Goal: Task Accomplishment & Management: Complete application form

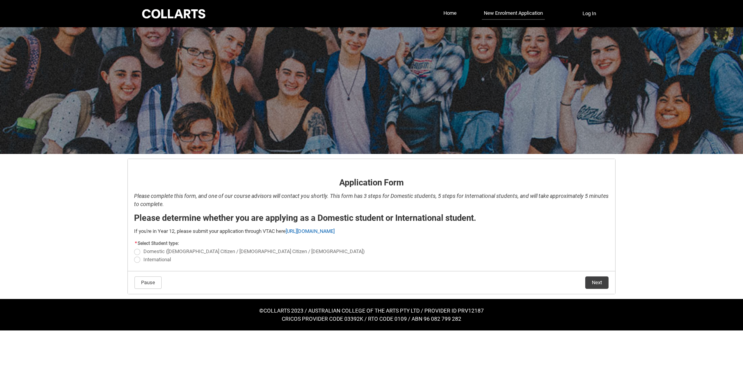
click at [136, 251] on span "REDU_Application_Form_for_Applicant flow" at bounding box center [137, 252] width 6 height 6
click at [134, 248] on input "Domestic ([DEMOGRAPHIC_DATA] Citizen / [DEMOGRAPHIC_DATA] Citizen / [DEMOGRAPHI…" at bounding box center [134, 247] width 0 height 0
radio input "true"
click at [591, 285] on button "Next" at bounding box center [596, 282] width 23 height 12
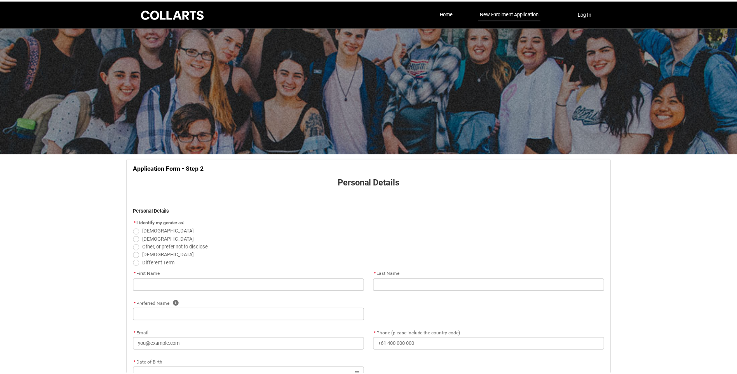
scroll to position [81, 0]
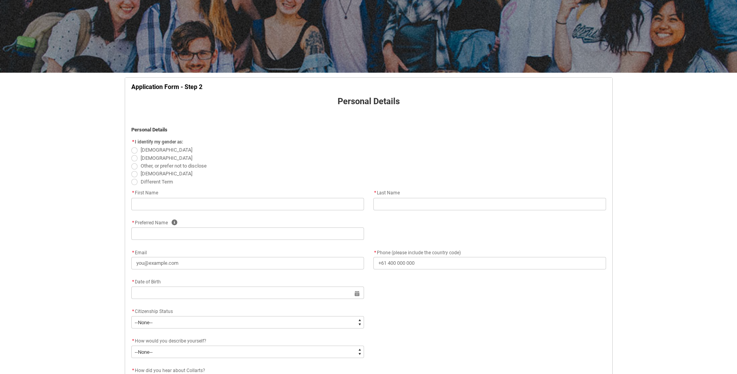
click at [132, 152] on span "REDU_Application_Form_for_Applicant flow" at bounding box center [134, 150] width 6 height 6
click at [131, 146] on input "[DEMOGRAPHIC_DATA]" at bounding box center [131, 146] width 0 height 0
radio input "true"
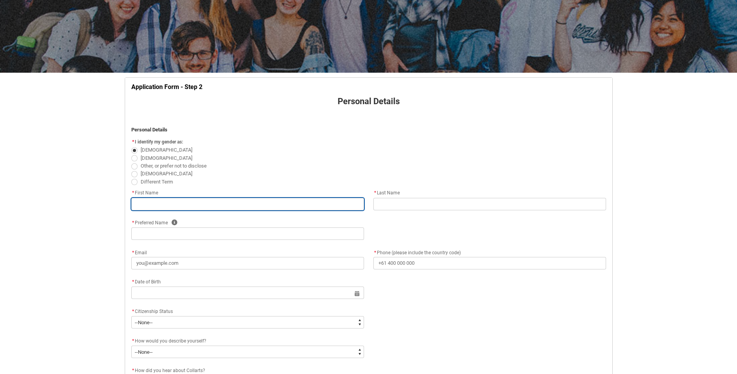
click at [149, 203] on input "REDU_Application_Form_for_Applicant flow" at bounding box center [247, 204] width 233 height 12
type lightning-primitive-input-simple "J"
type input "J"
type lightning-primitive-input-simple "JE"
type input "JE"
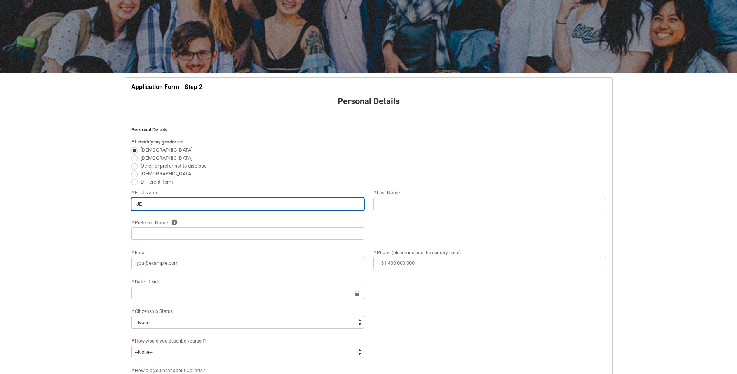
type lightning-primitive-input-simple "JES"
type input "JES"
type lightning-primitive-input-simple "[PERSON_NAME]"
type input "[PERSON_NAME]"
type lightning-primitive-input-simple "JESSI"
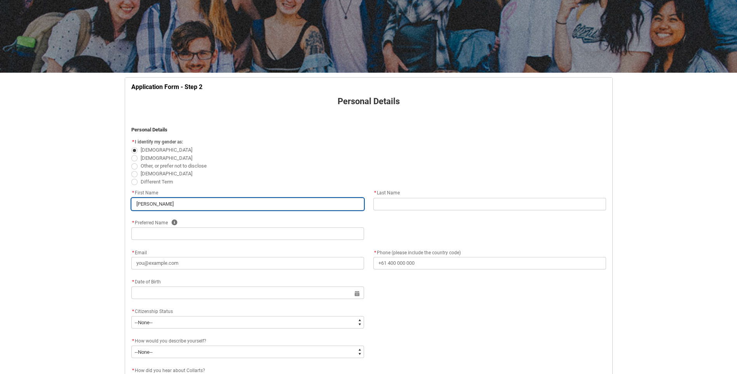
type input "JESSI"
type lightning-primitive-input-simple "[PERSON_NAME]"
type input "[PERSON_NAME]"
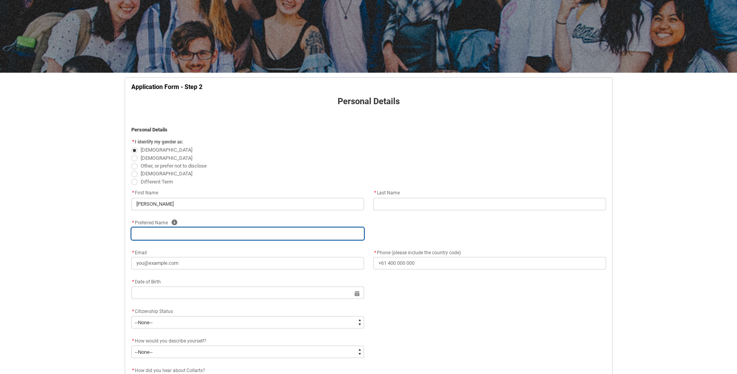
click at [163, 234] on input "REDU_Application_Form_for_Applicant flow" at bounding box center [247, 233] width 233 height 12
type lightning-primitive-input-simple "J"
type input "J"
type lightning-primitive-input-simple "JE"
type input "JE"
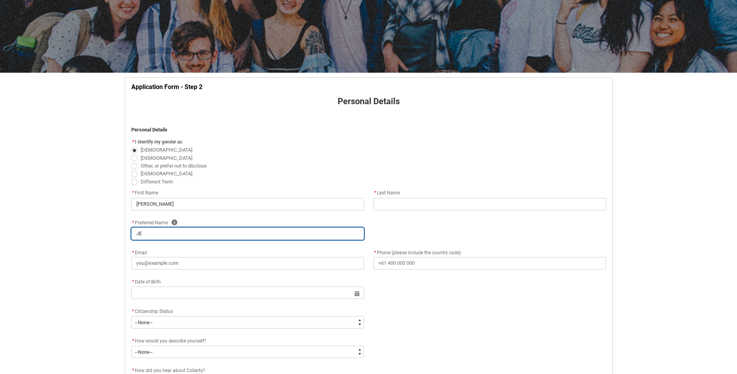
type lightning-primitive-input-simple "JES"
type input "JES"
type lightning-primitive-input-simple "[PERSON_NAME]"
type input "[PERSON_NAME]"
type lightning-primitive-input-simple "JESSI"
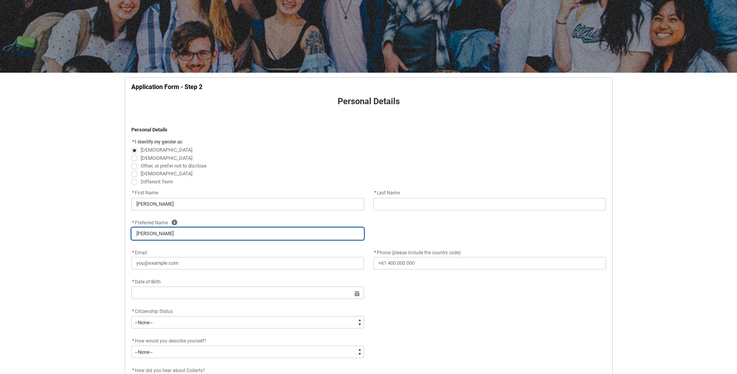
type input "JESSI"
type lightning-primitive-input-simple "[PERSON_NAME]"
type input "[PERSON_NAME]"
type lightning-primitive-input-simple "[PERSON_NAME]"
type input "[PERSON_NAME]"
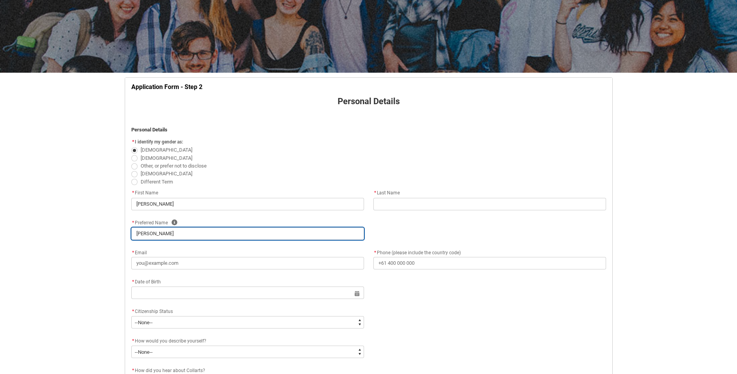
type lightning-primitive-input-simple "[PERSON_NAME]"
type input "[PERSON_NAME]"
type lightning-primitive-input-simple "[PERSON_NAME]"
type input "[PERSON_NAME]"
type lightning-primitive-input-simple "[PERSON_NAME]"
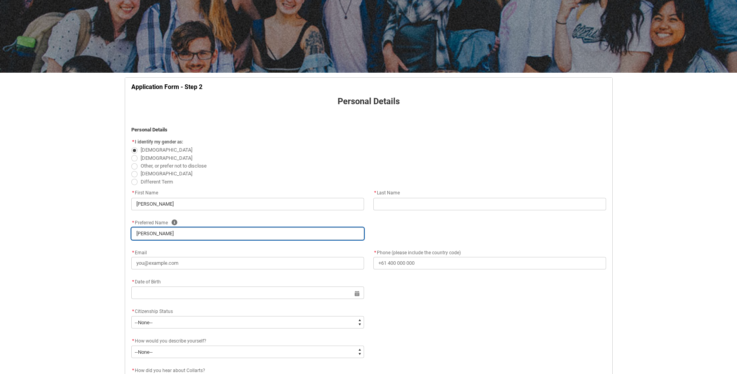
type input "[PERSON_NAME]"
type lightning-primitive-input-simple "[PERSON_NAME]"
type input "[PERSON_NAME]"
type lightning-primitive-input-simple "[PERSON_NAME]"
type input "[PERSON_NAME]"
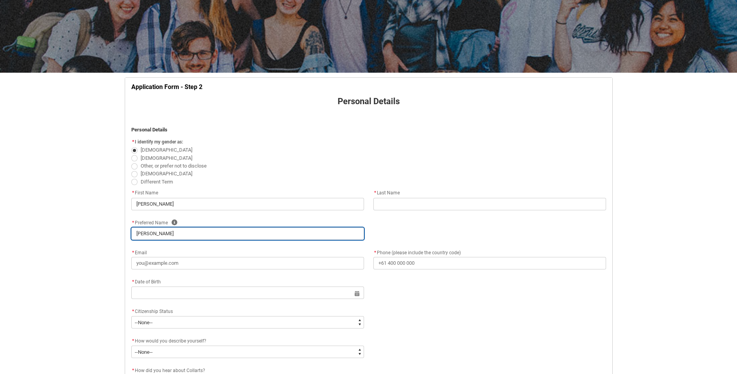
type lightning-primitive-input-simple "[PERSON_NAME]"
type input "[PERSON_NAME]"
type lightning-primitive-input-simple "[PERSON_NAME]"
type input "[PERSON_NAME]"
type lightning-primitive-input-simple "[PERSON_NAME]"
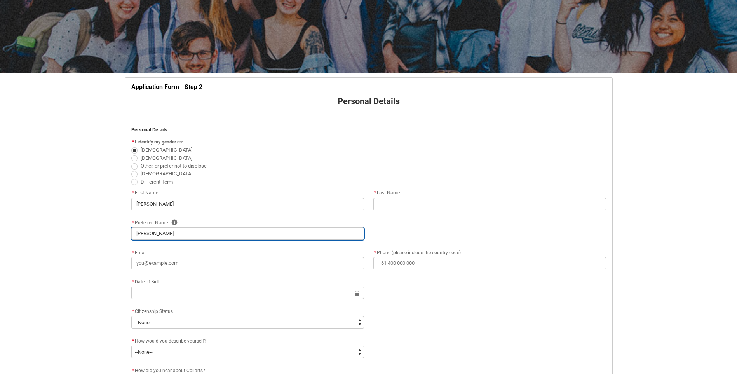
type input "[PERSON_NAME]"
type lightning-primitive-input-simple "[PERSON_NAME]"
type input "[PERSON_NAME]"
type lightning-primitive-input-simple "[PERSON_NAME]"
type input "[PERSON_NAME]"
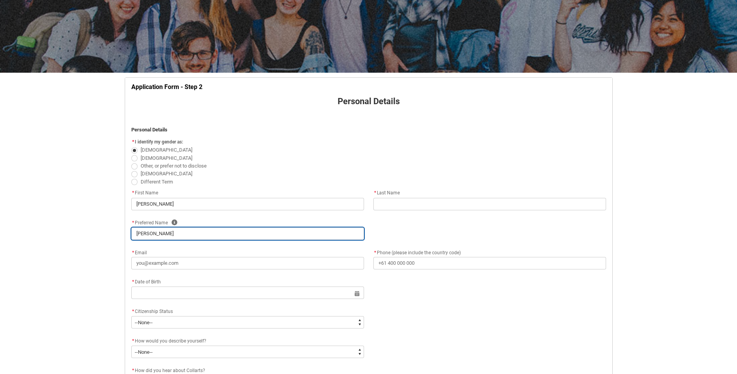
type lightning-primitive-input-simple "[PERSON_NAME]"
type input "[PERSON_NAME]"
type lightning-primitive-input-simple "[PERSON_NAME]"
type input "[PERSON_NAME]"
type lightning-primitive-input-simple "[PERSON_NAME] HE"
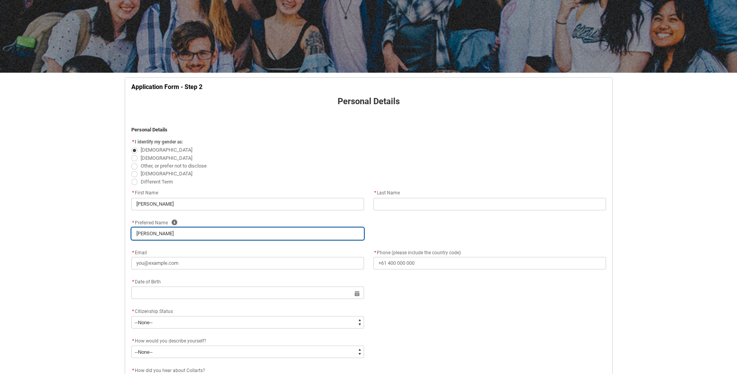
type input "[PERSON_NAME] HE"
type lightning-primitive-input-simple "[PERSON_NAME] HES"
type input "[PERSON_NAME] HES"
type lightning-primitive-input-simple "[PERSON_NAME]"
type input "[PERSON_NAME]"
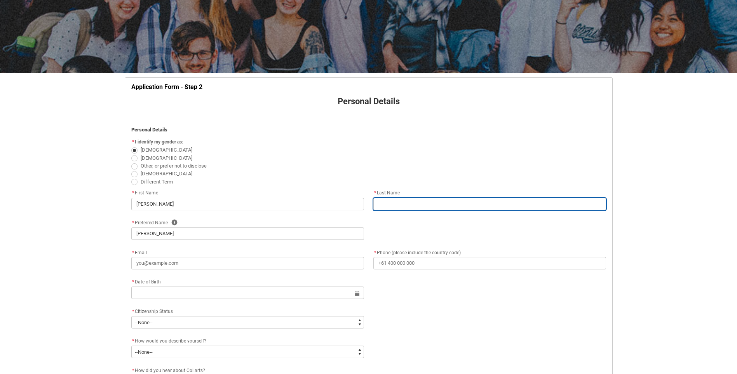
click at [411, 203] on input "REDU_Application_Form_for_Applicant flow" at bounding box center [490, 204] width 233 height 12
type lightning-primitive-input-simple "H"
type input "H"
type lightning-primitive-input-simple "HE"
type input "HE"
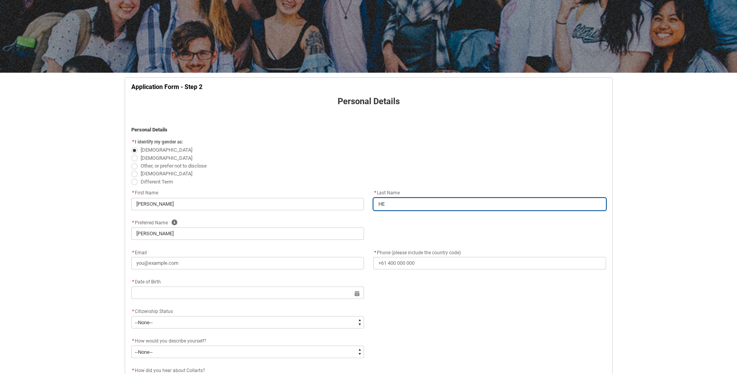
type lightning-primitive-input-simple "HES"
type input "HES"
type lightning-primitive-input-simple "[PERSON_NAME]"
type input "[PERSON_NAME]"
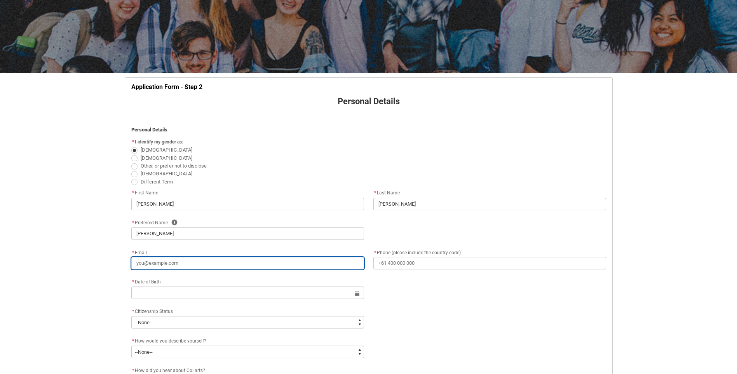
click at [186, 265] on input "* Email" at bounding box center [247, 263] width 233 height 12
type lightning-primitive-input-simple "h"
type input "h"
type lightning-primitive-input-simple "he"
type input "he"
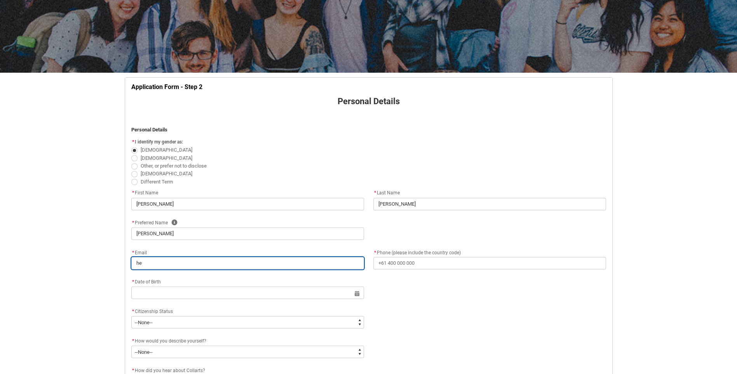
type lightning-primitive-input-simple "hes"
type input "hes"
type lightning-primitive-input-simple "[PERSON_NAME]"
type input "[PERSON_NAME]"
type lightning-primitive-input-simple "hessj"
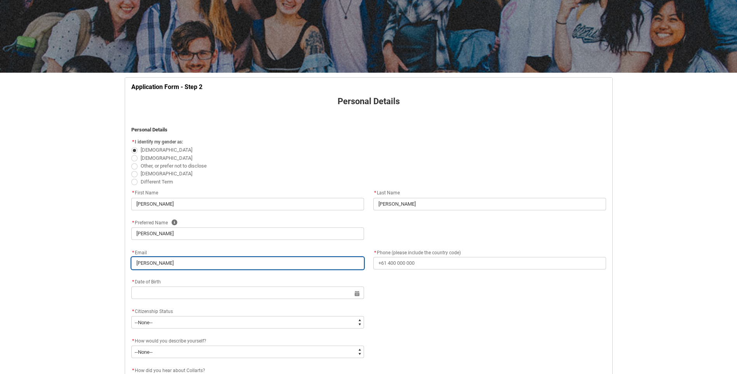
type input "hessj"
type lightning-primitive-input-simple "hessje"
type input "hessje"
type lightning-primitive-input-simple "hessjes"
type input "hessjes"
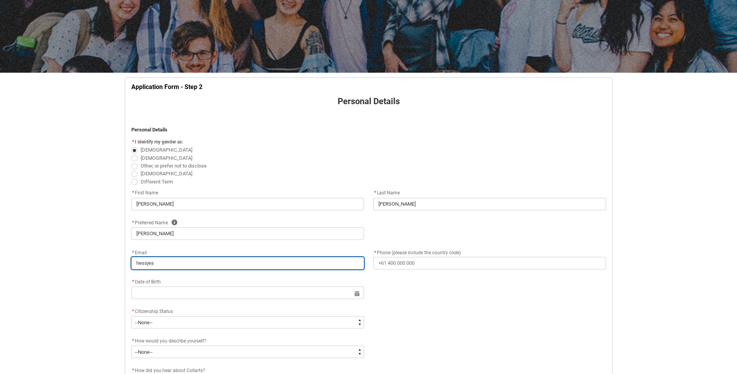
type lightning-primitive-input-simple "hessjess"
type input "hessjess"
type lightning-primitive-input-simple "hessjessi"
type input "hessjessi"
type lightning-primitive-input-simple "hessjessie"
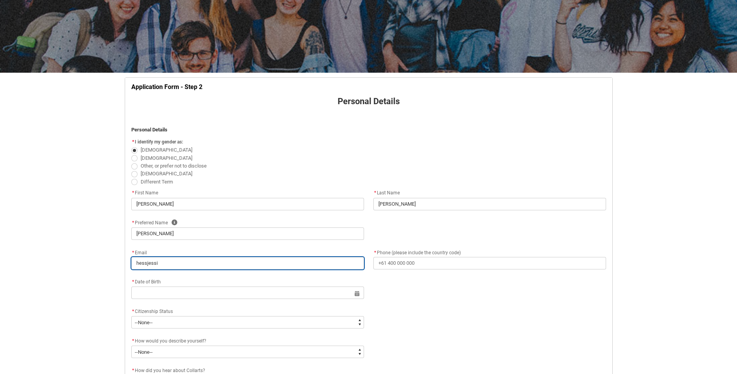
type input "hessjessie"
type lightning-primitive-input-simple "hessjessie4"
type input "hessjessie4"
type lightning-primitive-input-simple "hessjessie41"
type input "hessjessie41"
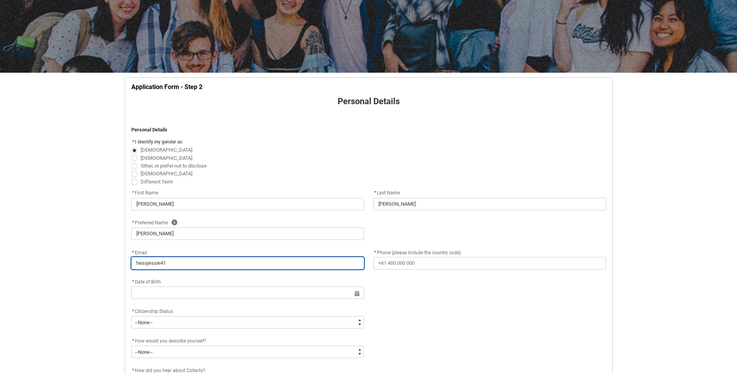
type lightning-primitive-input-simple "hessjessie41@"
type input "hessjessie41@"
type lightning-primitive-input-simple "hessjessie41@g"
type input "hessjessie41@g"
type lightning-primitive-input-simple "hessjessie41@gm"
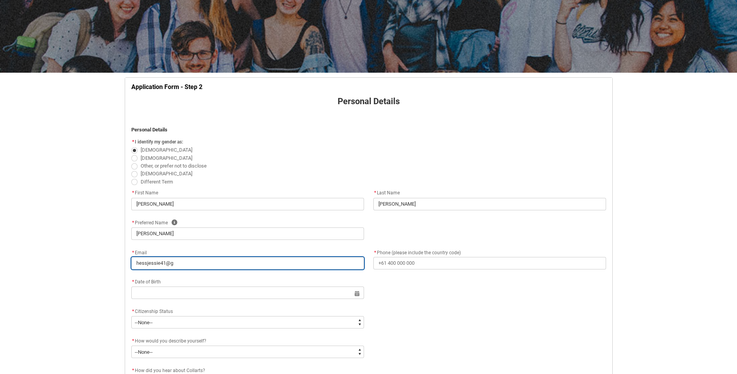
type input "hessjessie41@gm"
type lightning-primitive-input-simple "hessjessie41@gma"
type input "hessjessie41@gma"
type lightning-primitive-input-simple "hessjessie41@gmai"
type input "hessjessie41@gmai"
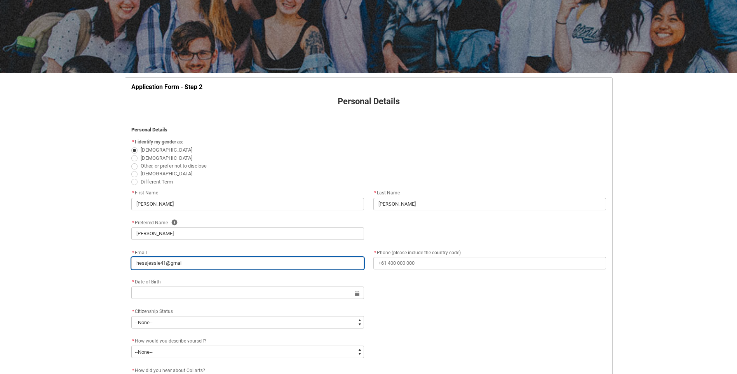
type lightning-primitive-input-simple "[EMAIL_ADDRESS]"
type input "[EMAIL_ADDRESS]"
type lightning-primitive-input-simple "[EMAIL_ADDRESS]."
type input "[EMAIL_ADDRESS]."
type lightning-primitive-input-simple "hessjessie41@gmail.c"
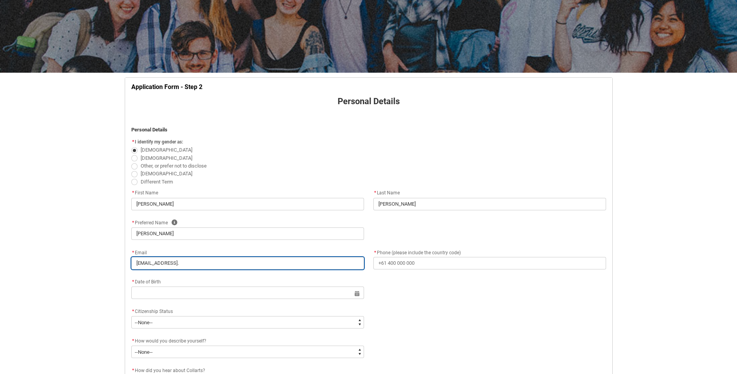
type input "hessjessie41@gmail.c"
type lightning-primitive-input-simple "[EMAIL_ADDRESS][DOMAIN_NAME]"
type input "[EMAIL_ADDRESS][DOMAIN_NAME]"
type lightning-primitive-input-simple "[EMAIL_ADDRESS][DOMAIN_NAME]"
type input "[EMAIL_ADDRESS][DOMAIN_NAME]"
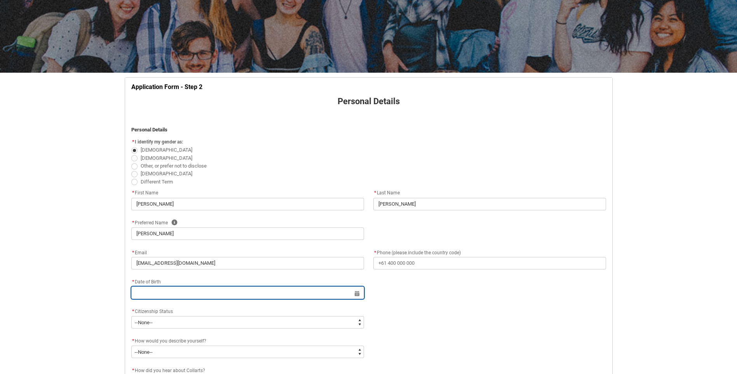
click at [166, 293] on input "REDU_Application_Form_for_Applicant flow" at bounding box center [247, 292] width 233 height 12
select select "2025"
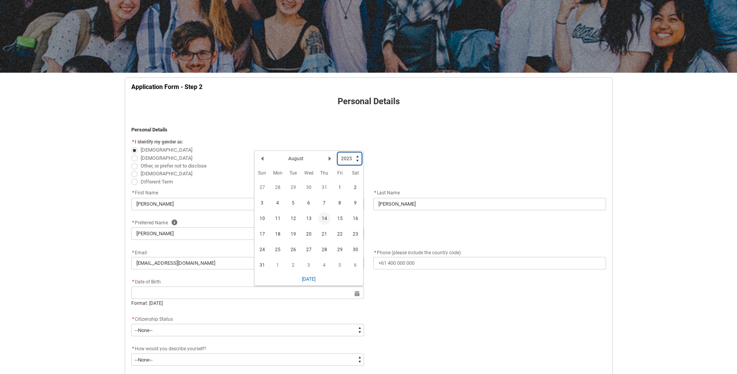
click at [360, 160] on select "1925 1926 1927 1928 1929 1930 1931 1932 1933 1934 1935 1936 1937 1938 1939 1940…" at bounding box center [350, 158] width 24 height 12
click at [359, 160] on select "1925 1926 1927 1928 1929 1930 1931 1932 1933 1934 1935 1936 1937 1938 1939 1940…" at bounding box center [350, 158] width 24 height 12
type lightning-select "1986"
click at [338, 152] on select "1925 1926 1927 1928 1929 1930 1931 1932 1933 1934 1935 1936 1937 1938 1939 1940…" at bounding box center [350, 158] width 24 height 12
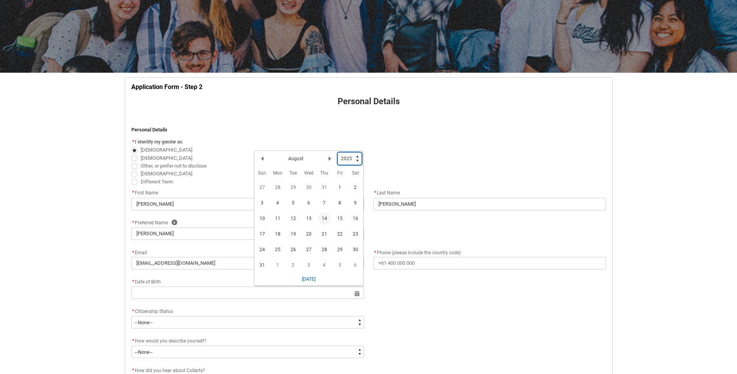
select select "1986"
click at [266, 160] on button "Previous Month" at bounding box center [262, 160] width 12 height 12
click at [330, 160] on lightning-primitive-icon "Date picker: June" at bounding box center [329, 159] width 5 height 5
click at [293, 218] on span "15" at bounding box center [293, 220] width 12 height 12
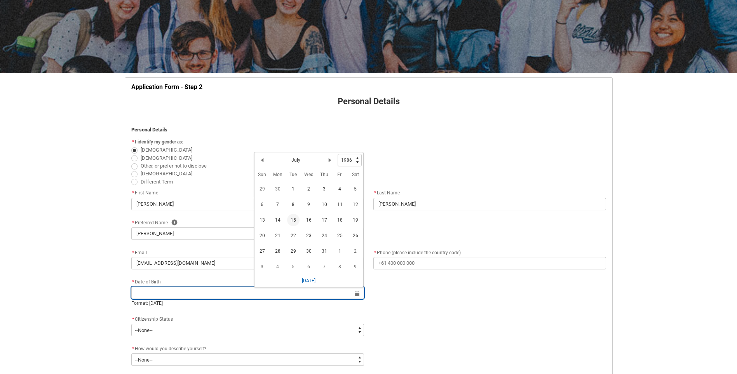
type lightning-datepicker "[DATE]"
type lightning-input "[DATE]"
type input "[DATE]"
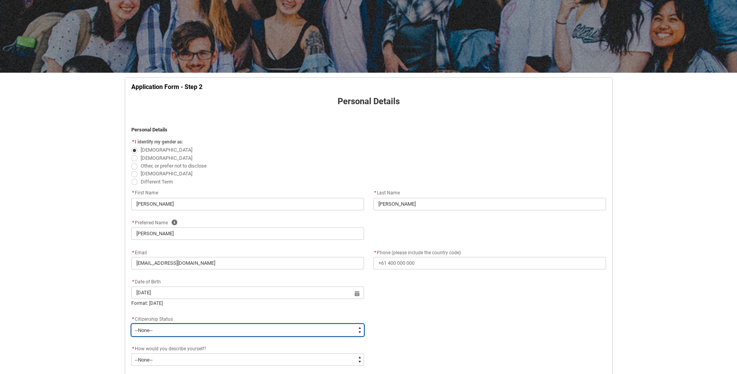
click at [155, 331] on select "--None-- [DEMOGRAPHIC_DATA] Humanitarian Visa [DEMOGRAPHIC_DATA] citizen Other …" at bounding box center [247, 330] width 233 height 12
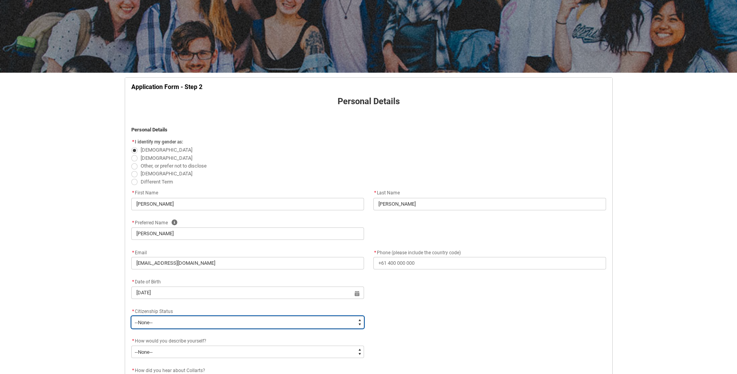
type lightning-select "Citizenship.1"
click at [131, 316] on select "--None-- [DEMOGRAPHIC_DATA] Humanitarian Visa [DEMOGRAPHIC_DATA] citizen Other …" at bounding box center [247, 322] width 233 height 12
select select "Citizenship.1"
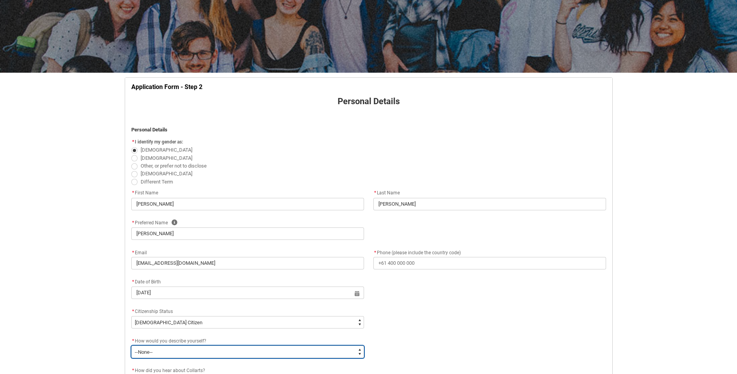
click at [190, 354] on select "--None-- I'm currently in Year 12 and planning what I'll do after school I've c…" at bounding box center [247, 352] width 233 height 12
type lightning-select "HSLC_Domestic_b"
click at [131, 346] on select "--None-- I'm currently in Year 12 and planning what I'll do after school I've c…" at bounding box center [247, 352] width 233 height 12
select select "HSLC_Domestic_b"
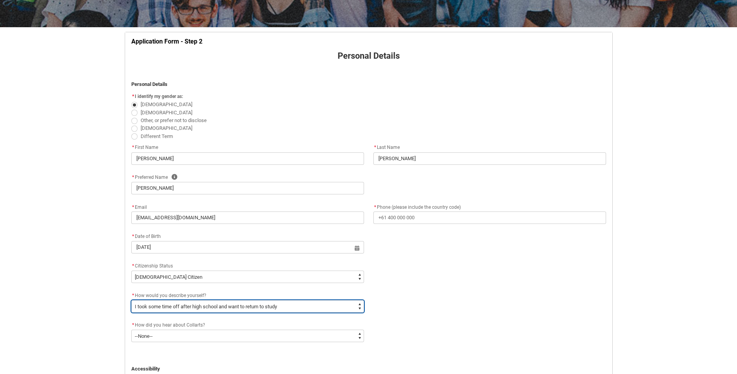
scroll to position [198, 0]
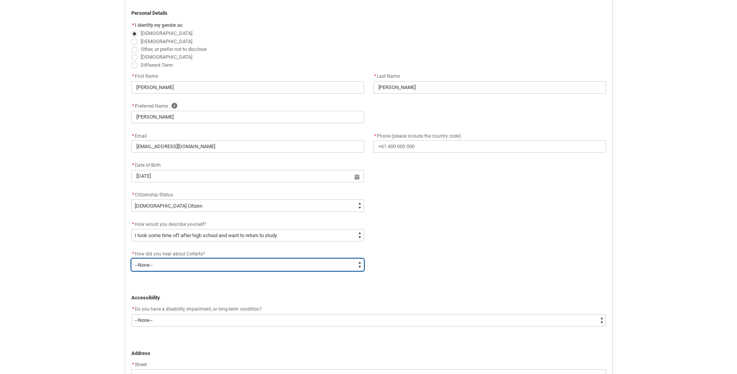
click at [162, 264] on select "--None-- Advertising - Facebook Advertising - Google Advertising - Instagram Ad…" at bounding box center [247, 265] width 233 height 12
type lightning-select "Heard_About_Collarts_Picklist.Advertising - Facebook"
click at [131, 259] on select "--None-- Advertising - Facebook Advertising - Google Advertising - Instagram Ad…" at bounding box center [247, 265] width 233 height 12
select select "Heard_About_Collarts_Picklist.Advertising - Facebook"
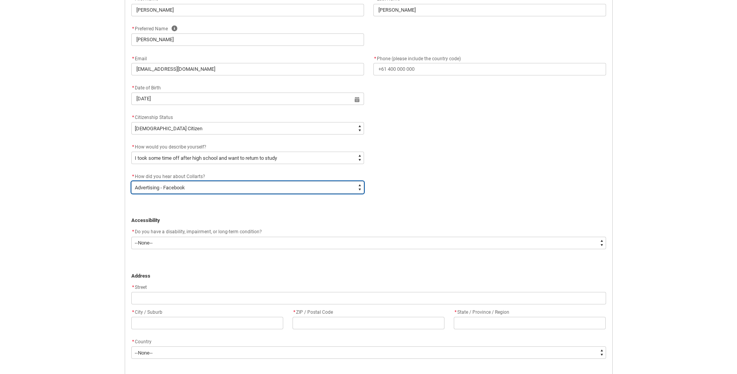
scroll to position [276, 0]
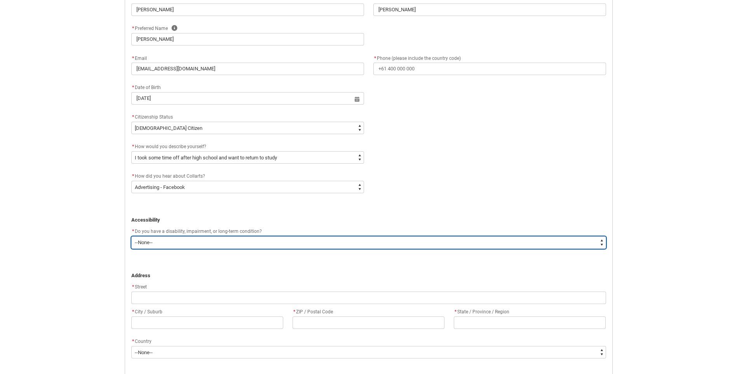
click at [208, 241] on select "--None-- Yes No" at bounding box center [368, 242] width 475 height 12
type lightning-select "No_TextChoice"
click at [131, 236] on select "--None-- Yes No" at bounding box center [368, 242] width 475 height 12
select select "No_TextChoice"
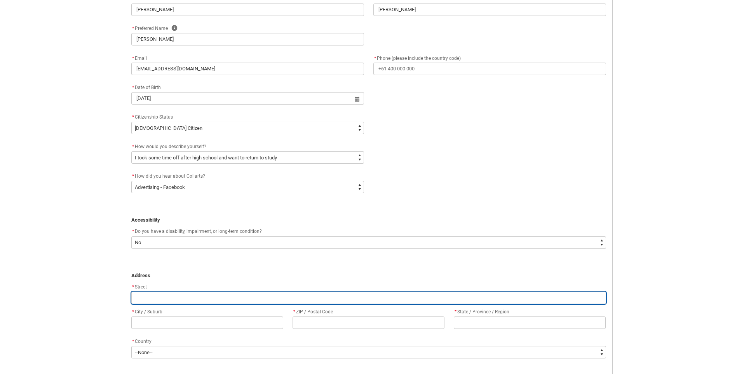
click at [165, 300] on input "REDU_Application_Form_for_Applicant flow" at bounding box center [368, 298] width 475 height 12
type lightning-primitive-input-simple "6"
type input "6"
type lightning-primitive-input-simple "6/"
type input "6/"
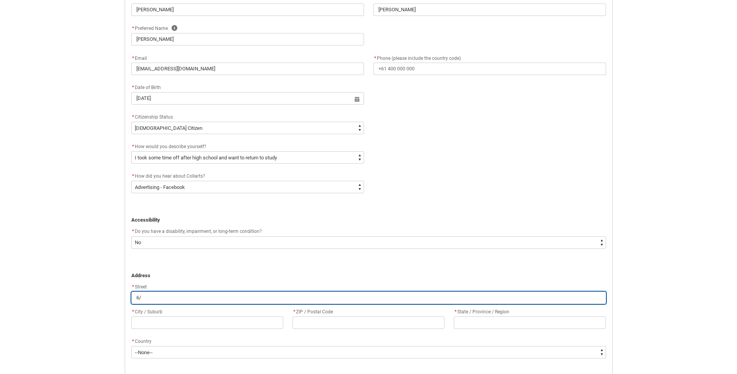
type lightning-primitive-input-simple "6/2"
type input "6/2"
type lightning-primitive-input-simple "6/2-"
type input "6/2-"
type lightning-primitive-input-simple "6/2-4"
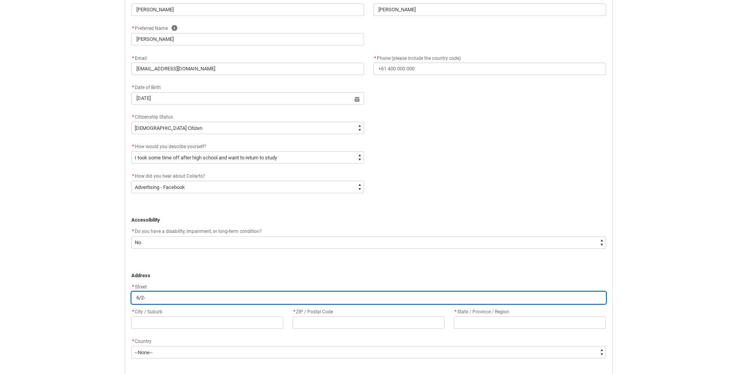
type input "6/2-4"
type lightning-primitive-input-simple "6/2-4"
type input "6/2-4"
type lightning-primitive-input-simple "6/2-4 C"
type input "6/2-4 C"
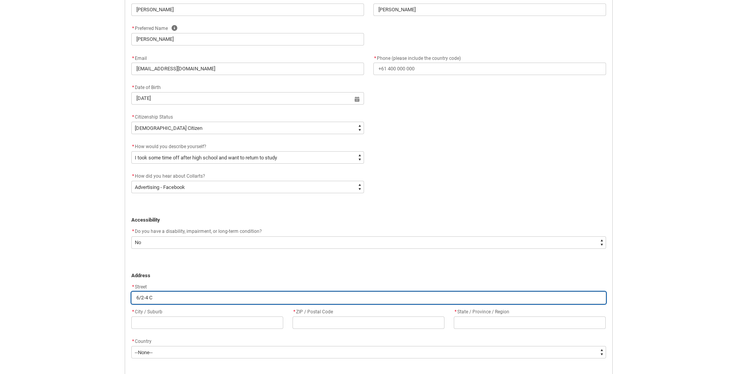
type lightning-primitive-input-simple "6/2-4 CR"
type input "6/2-4 CR"
type lightning-primitive-input-simple "6/2-4 CRI"
type input "6/2-4 CRI"
type lightning-primitive-input-simple "6/2-4 [PERSON_NAME]"
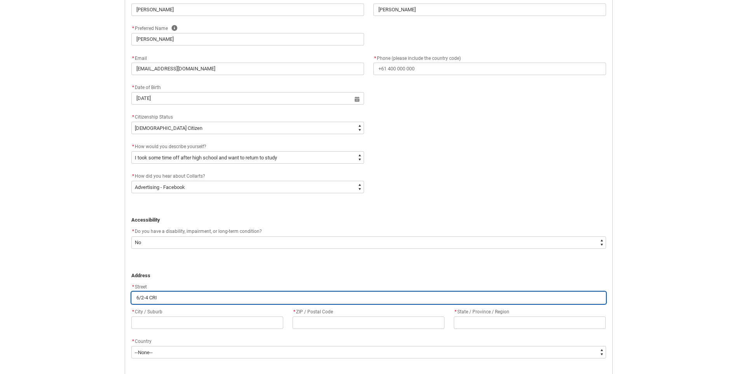
type input "6/2-4 [PERSON_NAME]"
type lightning-primitive-input-simple "6/2-4 [DEMOGRAPHIC_DATA]"
type input "6/2-4 [DEMOGRAPHIC_DATA]"
type lightning-primitive-input-simple "6/2-4 CRISTA"
type input "6/2-4 CRISTA"
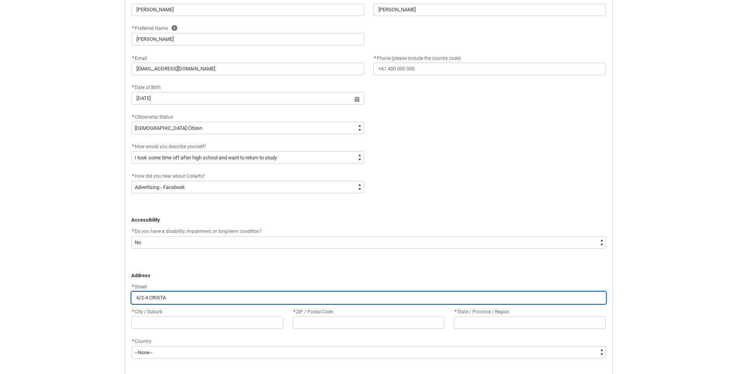
type lightning-primitive-input-simple "6/2-4 CRISTAL"
type input "6/2-4 CRISTAL"
type lightning-primitive-input-simple "6/2-4 CRISTALD"
type input "6/2-4 CRISTALD"
type lightning-primitive-input-simple "6/2-4 [PERSON_NAME]"
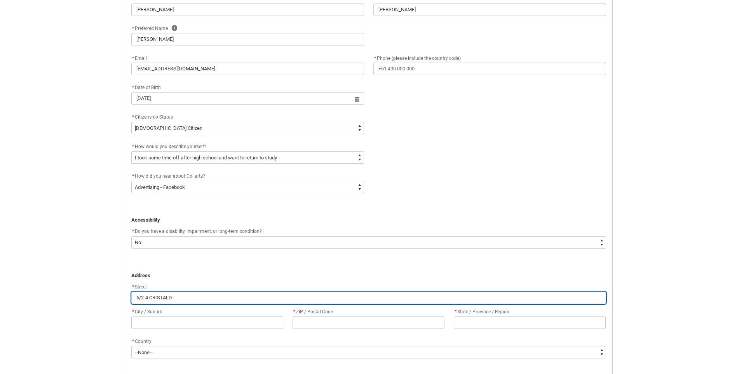
type input "6/2-4 [PERSON_NAME]"
type lightning-primitive-input-simple "6/2-4 [PERSON_NAME]"
type input "6/2-4 [PERSON_NAME]"
type lightning-primitive-input-simple "6/2-4 [PERSON_NAME] A"
type input "6/2-4 [PERSON_NAME] A"
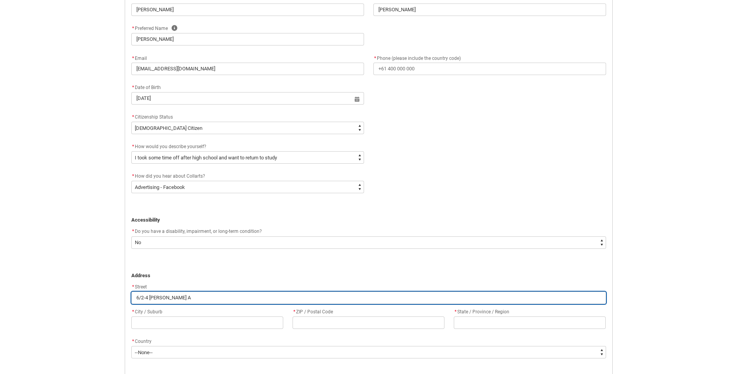
type lightning-primitive-input-simple "6/2-4 [PERSON_NAME]"
type input "6/2-4 [PERSON_NAME]"
type lightning-primitive-input-simple "6/2-4 [PERSON_NAME] AVE"
type input "6/2-4 [PERSON_NAME] AVE"
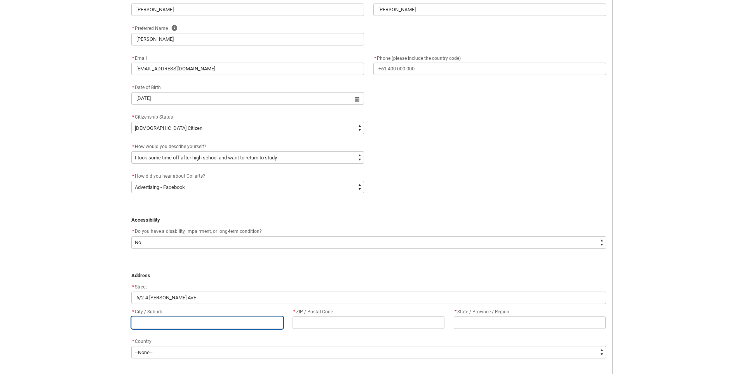
click at [176, 321] on input "REDU_Application_Form_for_Applicant flow" at bounding box center [207, 322] width 152 height 12
type lightning-primitive-input-simple "U"
type input "U"
type lightning-primitive-input-simple "UN"
type input "UN"
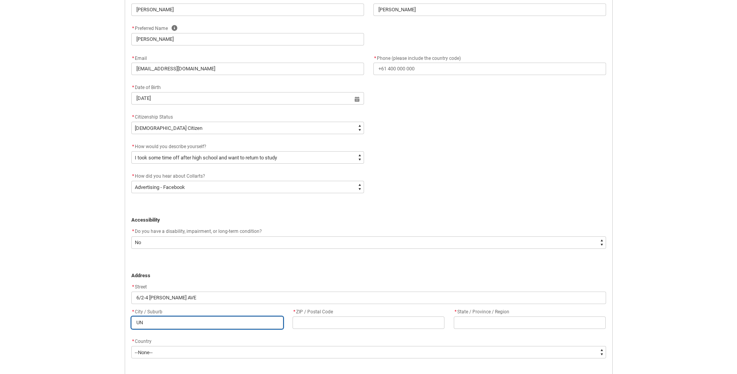
type lightning-primitive-input-simple "UND"
type input "UND"
type lightning-primitive-input-simple "UNDE"
type input "UNDE"
type lightning-primitive-input-simple "UNDER"
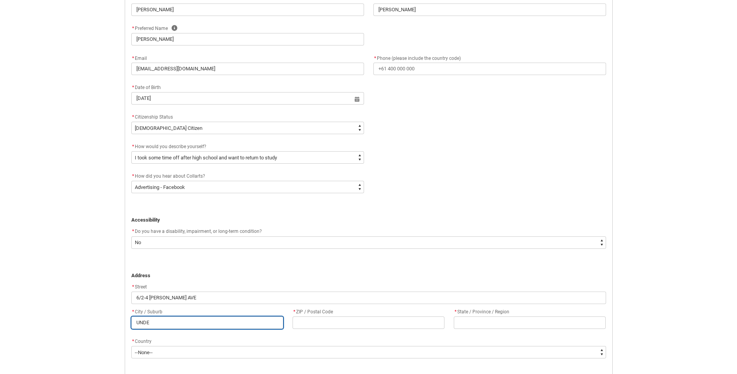
type input "UNDER"
type lightning-primitive-input-simple "UNDERW"
type input "UNDERW"
type lightning-primitive-input-simple "UNDERWO"
type input "UNDERWO"
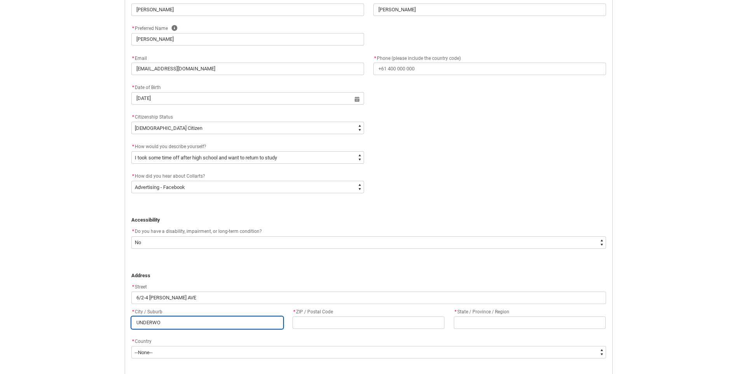
type lightning-primitive-input-simple "UNDERWOO"
type input "UNDERWOO"
type lightning-primitive-input-simple "[PERSON_NAME]"
type input "[PERSON_NAME]"
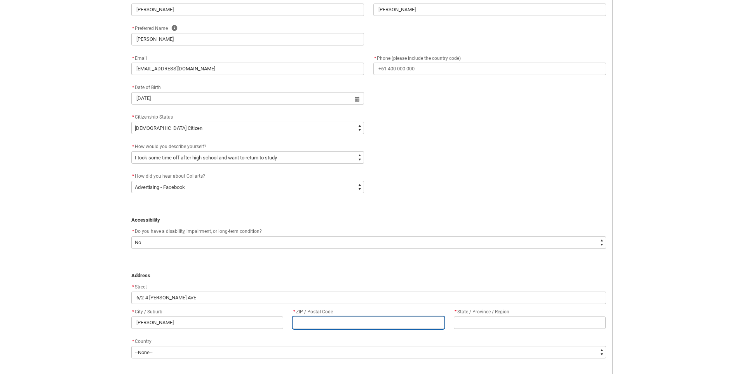
click at [317, 322] on input "REDU_Application_Form_for_Applicant flow" at bounding box center [369, 322] width 152 height 12
type lightning-primitive-input-simple "4"
type input "4"
type lightning-primitive-input-simple "41"
type input "41"
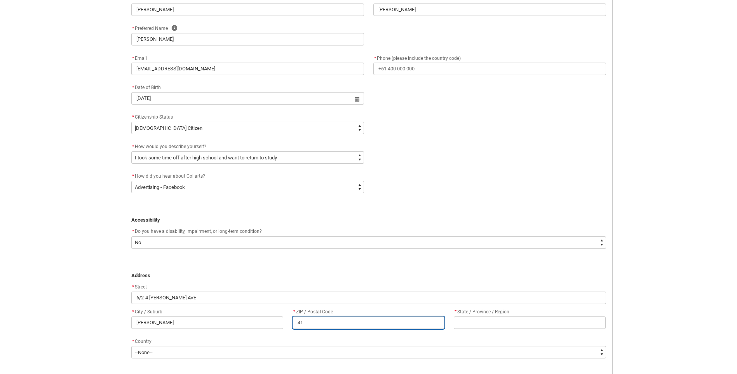
type lightning-primitive-input-simple "411"
type input "411"
type lightning-primitive-input-simple "4119"
type input "4119"
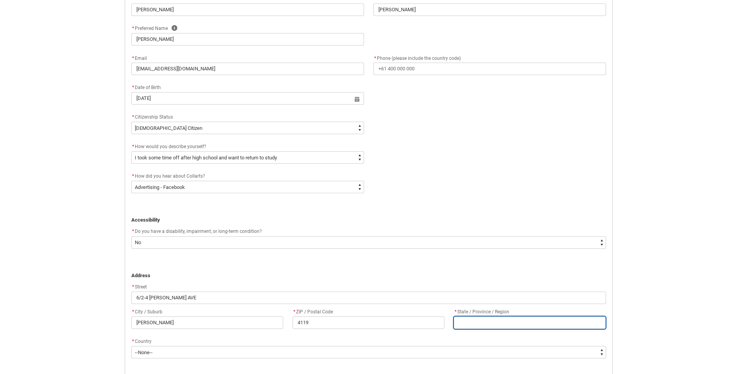
click at [514, 321] on input "REDU_Application_Form_for_Applicant flow" at bounding box center [530, 322] width 152 height 12
type lightning-primitive-input-simple "Q"
type input "Q"
type lightning-primitive-input-simple "QL"
type input "QL"
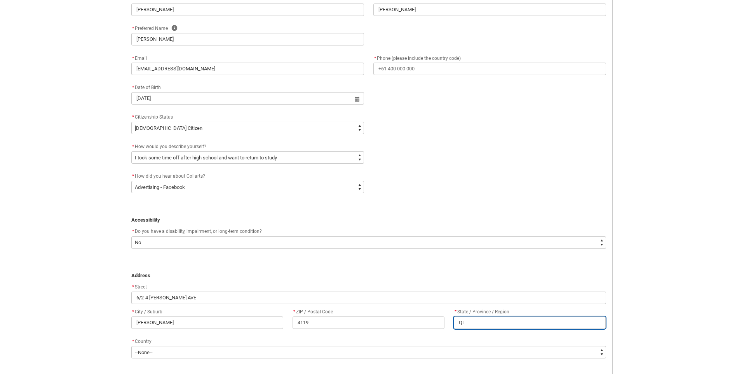
type lightning-primitive-input-simple "QLD"
type input "QLD"
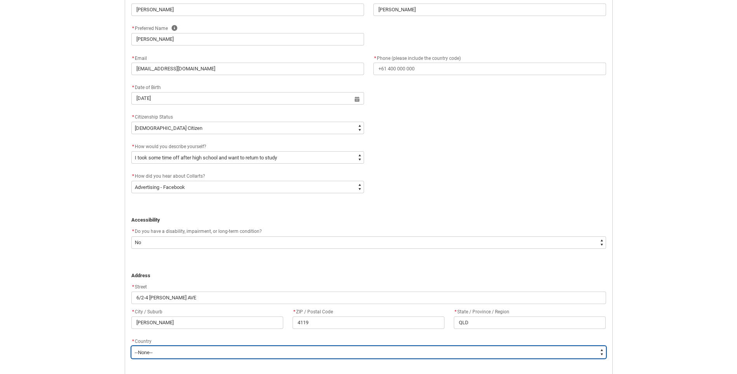
click at [248, 351] on select "--None-- [GEOGRAPHIC_DATA] ([GEOGRAPHIC_DATA]) [GEOGRAPHIC_DATA] [GEOGRAPHIC_DA…" at bounding box center [368, 352] width 475 height 12
type lightning-select "Country_Choice.1101"
click at [131, 346] on select "--None-- [GEOGRAPHIC_DATA] ([GEOGRAPHIC_DATA]) [GEOGRAPHIC_DATA] [GEOGRAPHIC_DA…" at bounding box center [368, 352] width 475 height 12
select select "Country_Choice.1101"
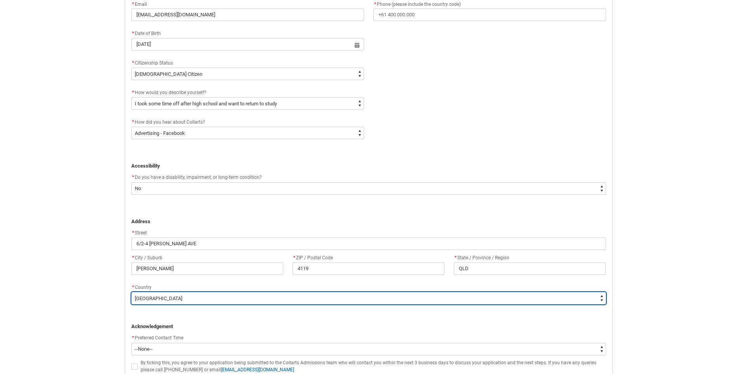
scroll to position [392, 0]
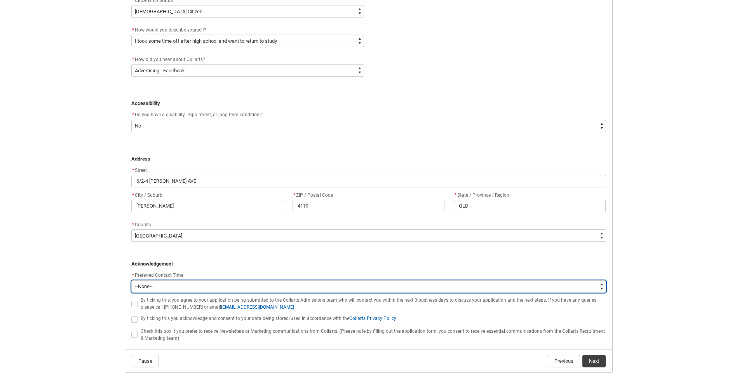
click at [171, 282] on select "--None-- Morning (9:00AM-12:00PM) Afternoon (12:00PM-5:00PM)" at bounding box center [368, 286] width 475 height 12
type lightning-select "P_Contact_Time_Morning"
click at [131, 280] on select "--None-- Morning (9:00AM-12:00PM) Afternoon (12:00PM-5:00PM)" at bounding box center [368, 286] width 475 height 12
select select "P_Contact_Time_Morning"
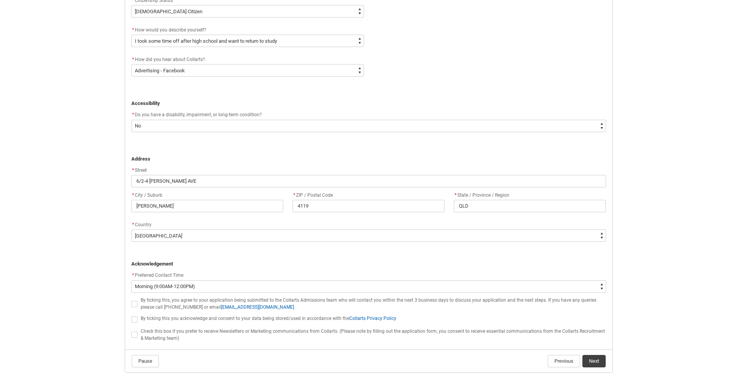
click at [135, 303] on span "REDU_Application_Form_for_Applicant flow" at bounding box center [134, 304] width 6 height 6
click at [131, 300] on input "REDU_Application_Form_for_Applicant flow" at bounding box center [131, 299] width 0 height 0
type lightning-input "true"
checkbox input "true"
click at [137, 320] on span "REDU_Application_Form_for_Applicant flow" at bounding box center [134, 319] width 6 height 6
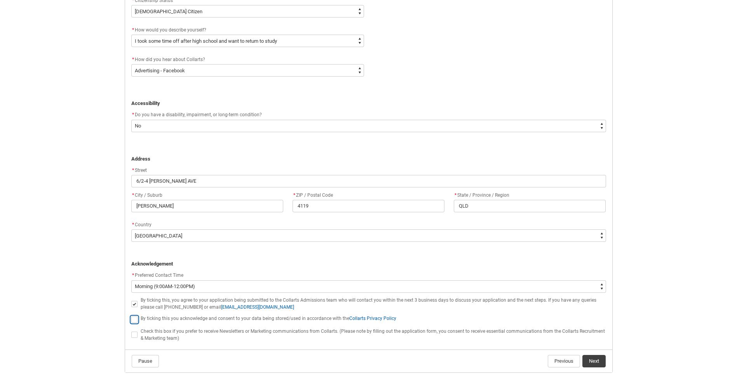
click at [131, 315] on input "REDU_Application_Form_for_Applicant flow" at bounding box center [131, 315] width 0 height 0
click at [136, 335] on span "REDU_Application_Form_for_Applicant flow" at bounding box center [134, 335] width 6 height 6
click at [131, 331] on input "REDU_Application_Form_for_Applicant flow" at bounding box center [131, 330] width 0 height 0
click at [594, 361] on button "Next" at bounding box center [594, 361] width 23 height 12
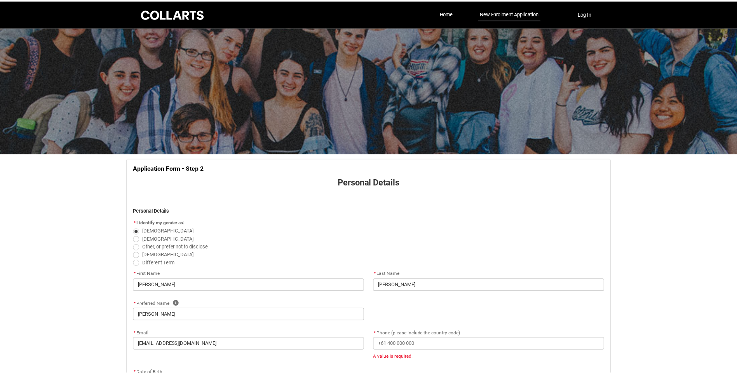
scroll to position [81, 0]
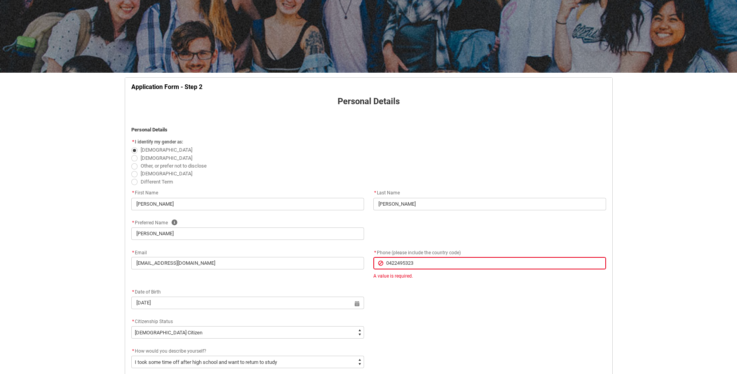
click at [388, 266] on input "0422495323" at bounding box center [490, 263] width 233 height 12
click at [388, 262] on input "0422495323" at bounding box center [490, 263] width 233 height 12
click at [389, 264] on input "0422495323" at bounding box center [490, 263] width 233 height 12
click at [386, 264] on input "61422495323" at bounding box center [490, 263] width 233 height 12
drag, startPoint x: 428, startPoint y: 265, endPoint x: 335, endPoint y: 262, distance: 92.2
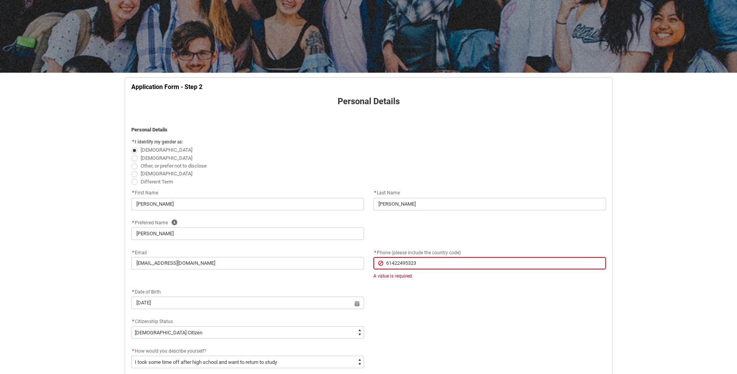
click at [335, 262] on div "* Email [EMAIL_ADDRESS][DOMAIN_NAME] * Phone (please include the country code) …" at bounding box center [369, 268] width 484 height 40
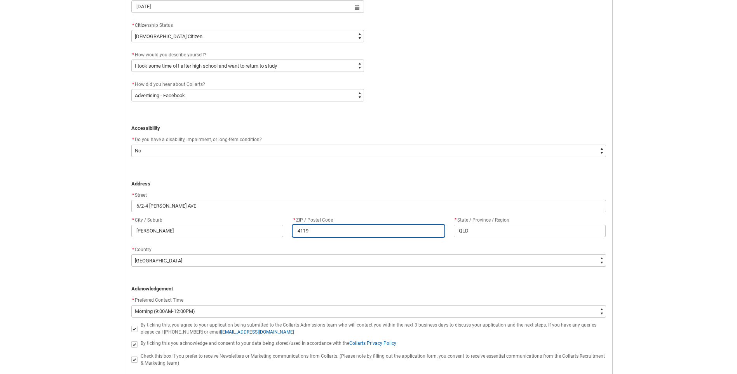
scroll to position [437, 0]
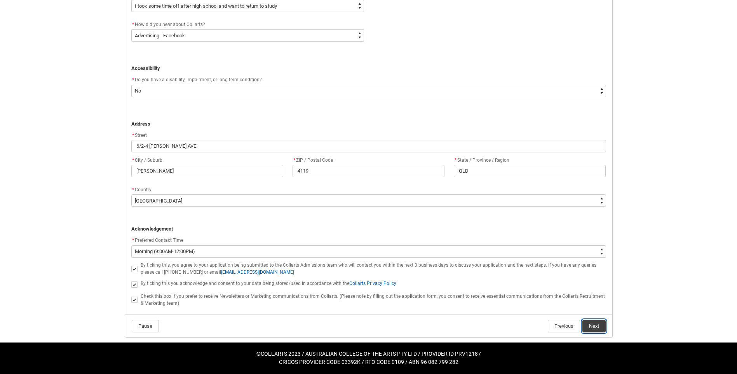
click at [600, 325] on button "Next" at bounding box center [594, 326] width 23 height 12
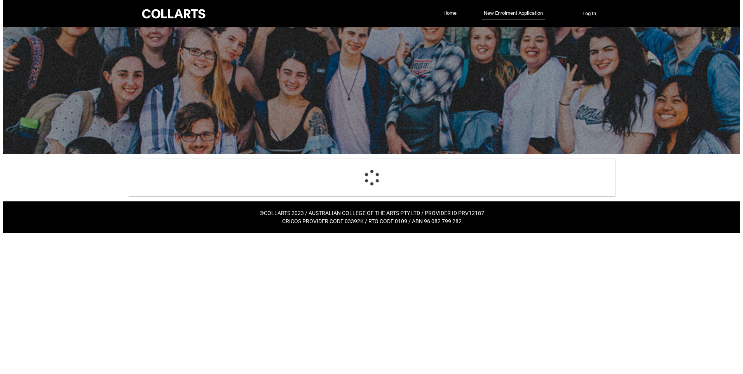
scroll to position [0, 0]
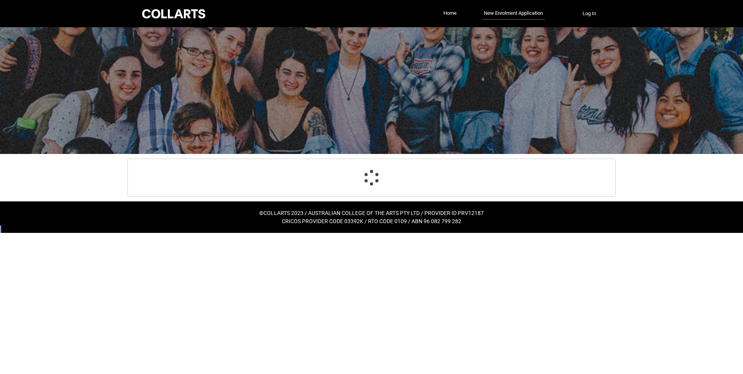
click at [600, 233] on html "Loading × Sorry to interrupt CSS Error Refresh Skip to Main Content Collarts Ed…" at bounding box center [371, 116] width 743 height 233
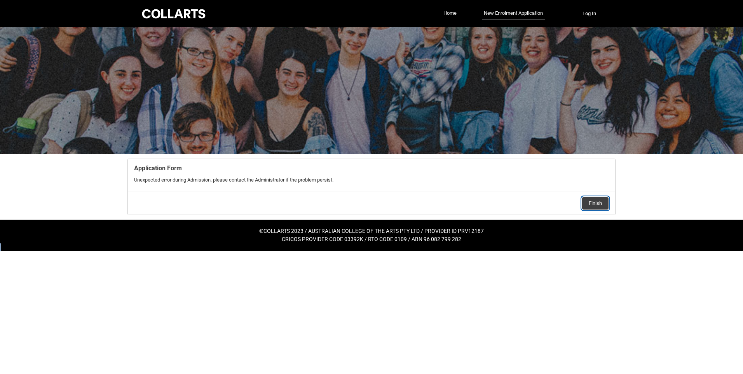
click at [599, 203] on button "Finish" at bounding box center [595, 203] width 26 height 12
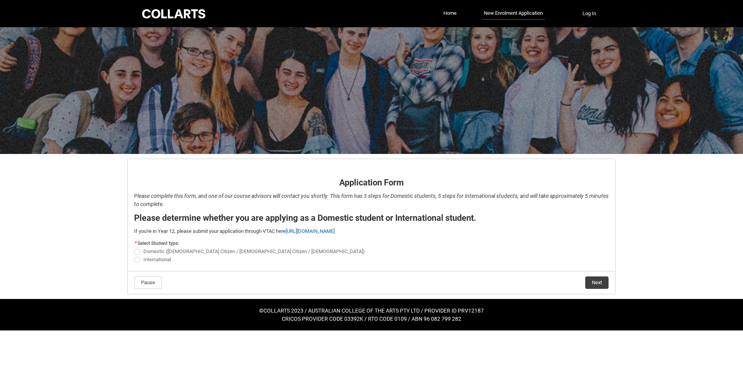
click at [138, 253] on span "REDU_Application_Form_for_Applicant flow" at bounding box center [137, 252] width 6 height 6
click at [134, 248] on input "Domestic ([DEMOGRAPHIC_DATA] Citizen / [DEMOGRAPHIC_DATA] Citizen / [DEMOGRAPHI…" at bounding box center [134, 247] width 0 height 0
click at [597, 279] on button "Next" at bounding box center [596, 282] width 23 height 12
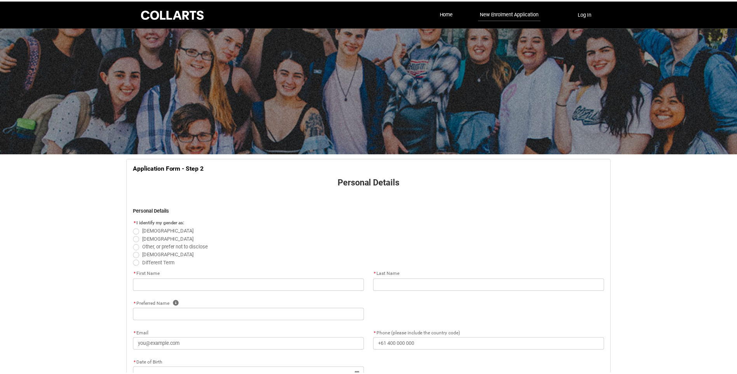
scroll to position [81, 0]
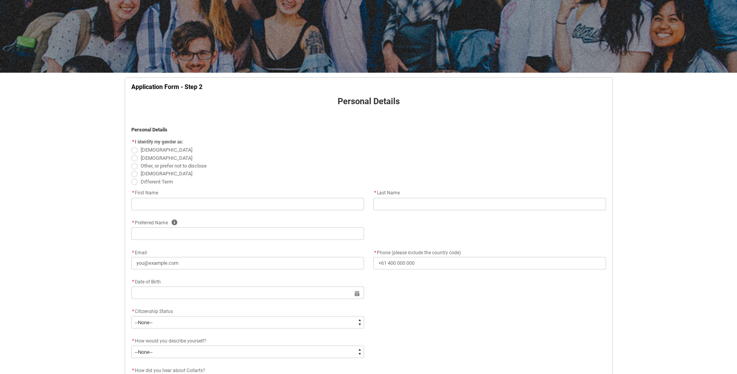
click at [136, 174] on span "REDU_Application_Form_for_Applicant flow" at bounding box center [134, 174] width 6 height 6
click at [131, 169] on input "[DEMOGRAPHIC_DATA]" at bounding box center [131, 169] width 0 height 0
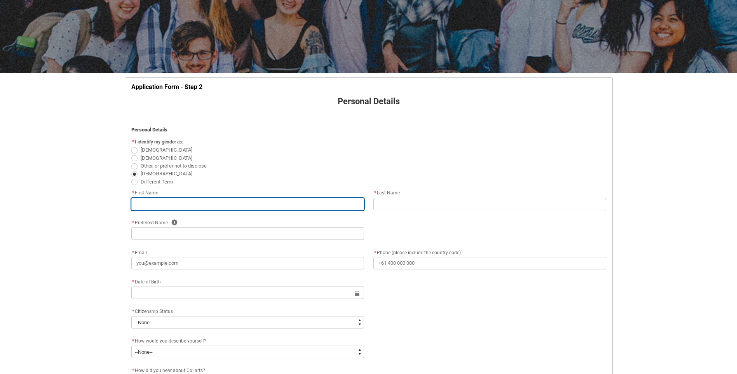
click at [146, 204] on input "REDU_Application_Form_for_Applicant flow" at bounding box center [247, 204] width 233 height 12
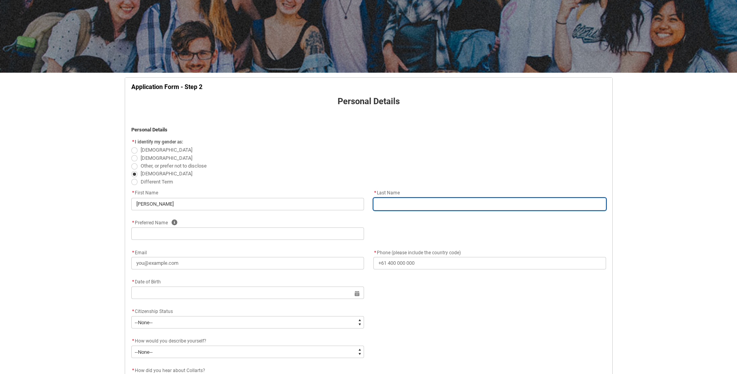
click at [401, 202] on input "REDU_Application_Form_for_Applicant flow" at bounding box center [490, 204] width 233 height 12
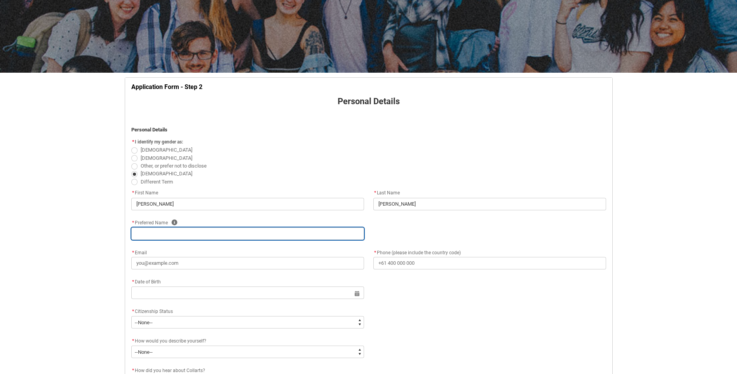
click at [165, 238] on input "REDU_Application_Form_for_Applicant flow" at bounding box center [247, 233] width 233 height 12
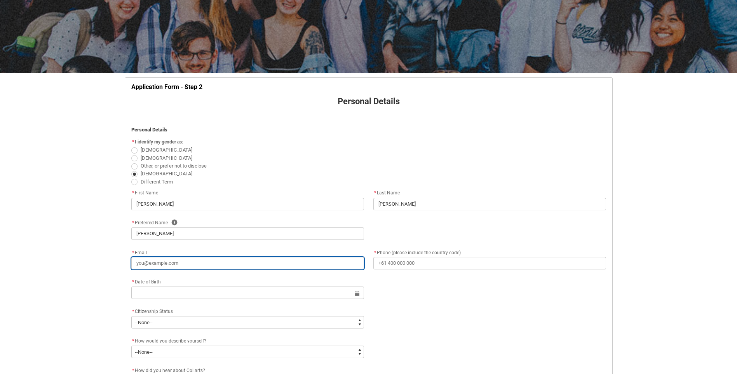
click at [169, 264] on input "* Email" at bounding box center [247, 263] width 233 height 12
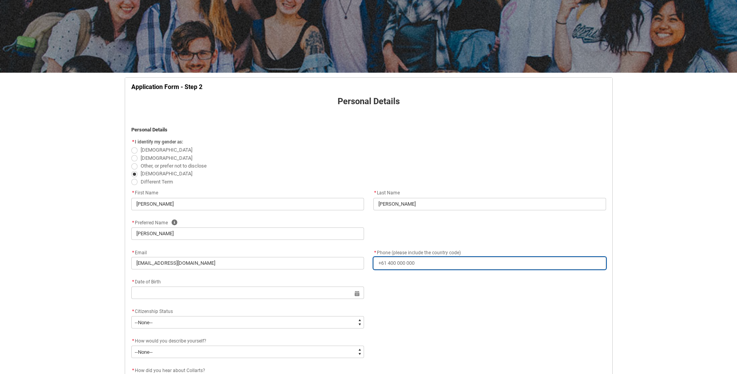
click at [415, 261] on input "* Phone (please include the country code)" at bounding box center [490, 263] width 233 height 12
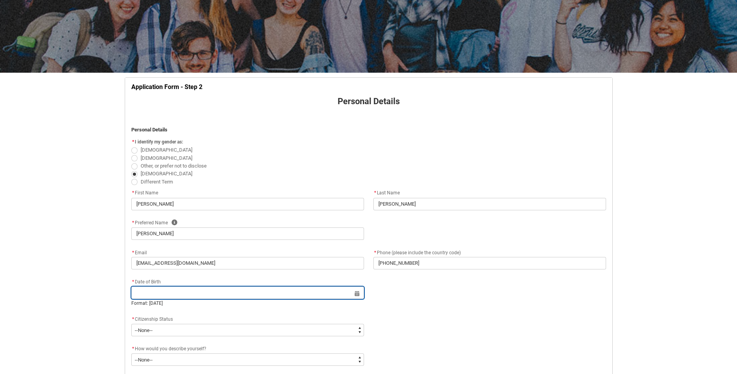
click at [196, 293] on input "REDU_Application_Form_for_Applicant flow" at bounding box center [247, 292] width 233 height 12
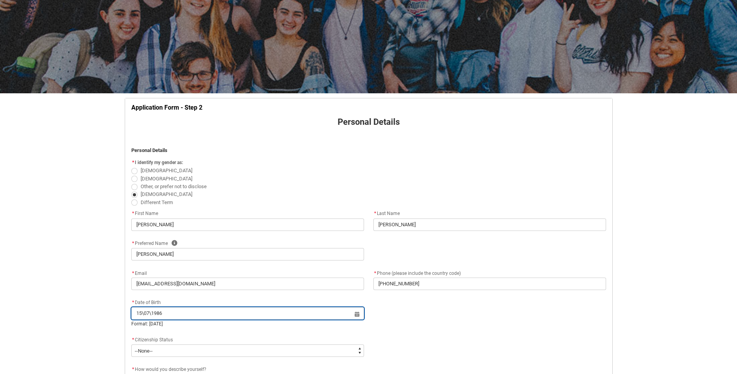
scroll to position [42, 0]
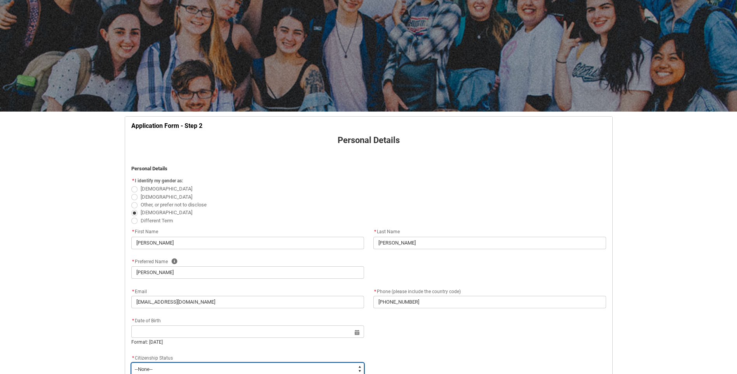
click at [166, 367] on select "--None-- [DEMOGRAPHIC_DATA] Humanitarian Visa [DEMOGRAPHIC_DATA] citizen Other …" at bounding box center [247, 369] width 233 height 12
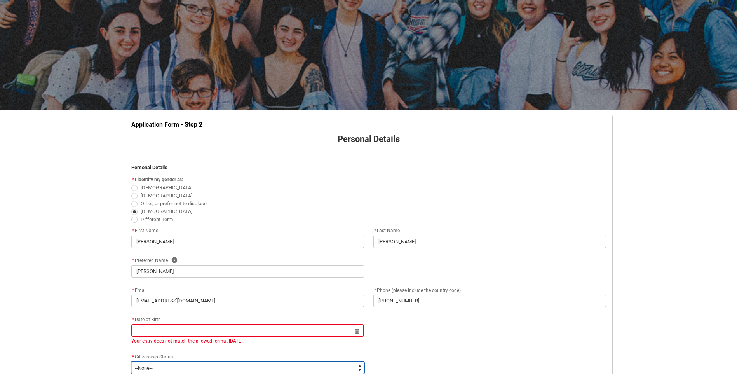
click at [131, 362] on select "--None-- [DEMOGRAPHIC_DATA] Humanitarian Visa [DEMOGRAPHIC_DATA] citizen Other …" at bounding box center [247, 368] width 233 height 12
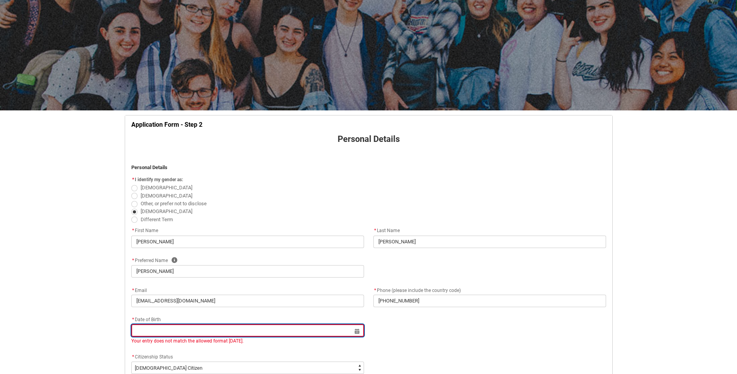
click at [157, 332] on input "REDU_Application_Form_for_Applicant flow" at bounding box center [247, 330] width 233 height 12
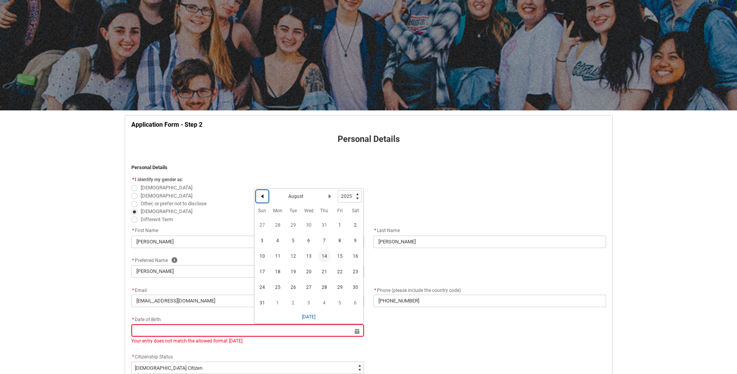
click at [264, 199] on lightning-primitive-icon "Date picker: August" at bounding box center [262, 196] width 5 height 5
click at [293, 259] on span "15" at bounding box center [293, 258] width 12 height 12
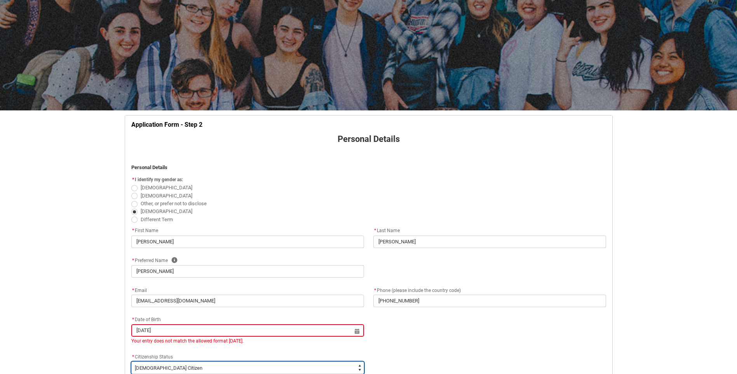
click at [184, 367] on select "--None-- [DEMOGRAPHIC_DATA] Humanitarian Visa [DEMOGRAPHIC_DATA] citizen Other …" at bounding box center [247, 368] width 233 height 12
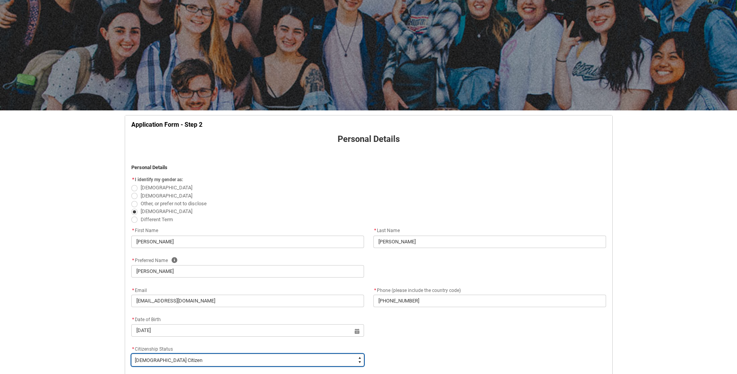
click at [131, 354] on select "--None-- [DEMOGRAPHIC_DATA] Humanitarian Visa [DEMOGRAPHIC_DATA] citizen Other …" at bounding box center [247, 360] width 233 height 12
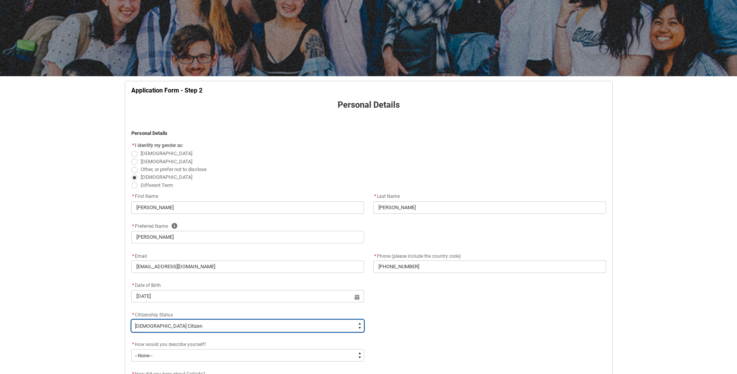
scroll to position [121, 0]
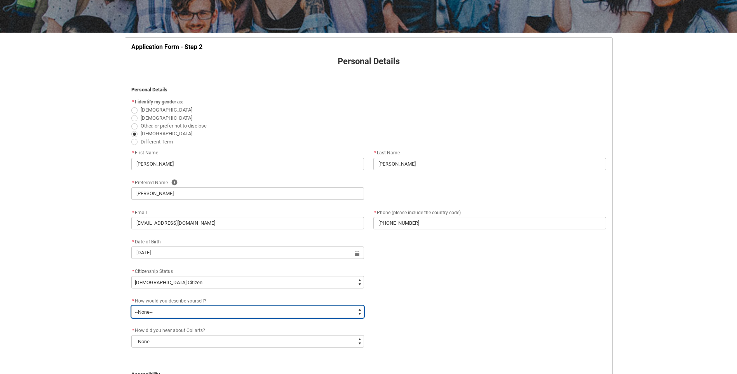
click at [210, 308] on select "--None-- I'm currently in Year 12 and planning what I'll do after school I've c…" at bounding box center [247, 312] width 233 height 12
click at [131, 306] on select "--None-- I'm currently in Year 12 and planning what I'll do after school I've c…" at bounding box center [247, 312] width 233 height 12
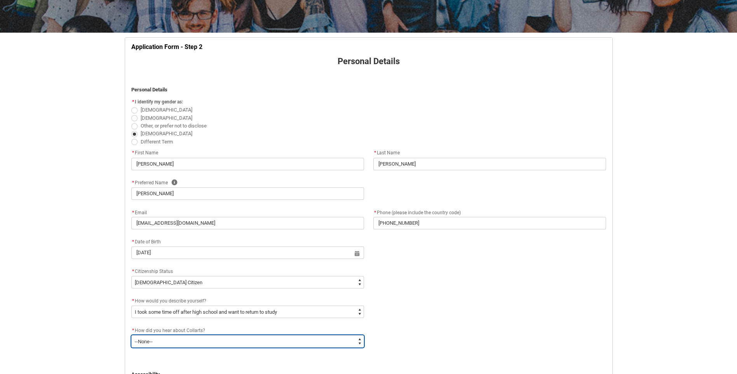
click at [169, 340] on select "--None-- Advertising - Facebook Advertising - Google Advertising - Instagram Ad…" at bounding box center [247, 341] width 233 height 12
click at [131, 335] on select "--None-- Advertising - Facebook Advertising - Google Advertising - Instagram Ad…" at bounding box center [247, 341] width 233 height 12
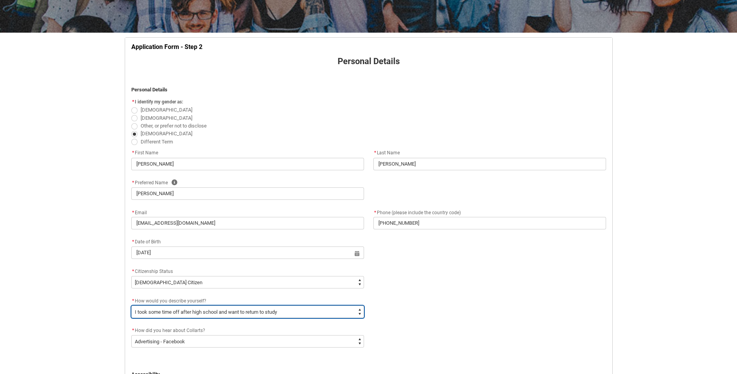
click at [293, 314] on select "--None-- I'm currently in Year 12 and planning what I'll do after school I've c…" at bounding box center [247, 312] width 233 height 12
click at [131, 306] on select "--None-- I'm currently in Year 12 and planning what I'll do after school I've c…" at bounding box center [247, 312] width 233 height 12
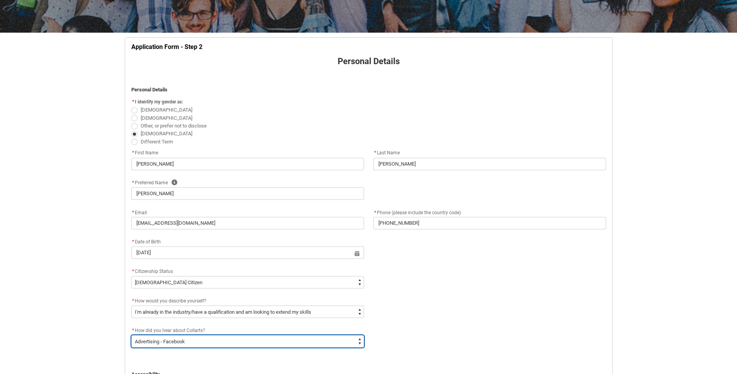
click at [244, 343] on select "--None-- Advertising - Facebook Advertising - Google Advertising - Instagram Ad…" at bounding box center [247, 341] width 233 height 12
click at [131, 335] on select "--None-- Advertising - Facebook Advertising - Google Advertising - Instagram Ad…" at bounding box center [247, 341] width 233 height 12
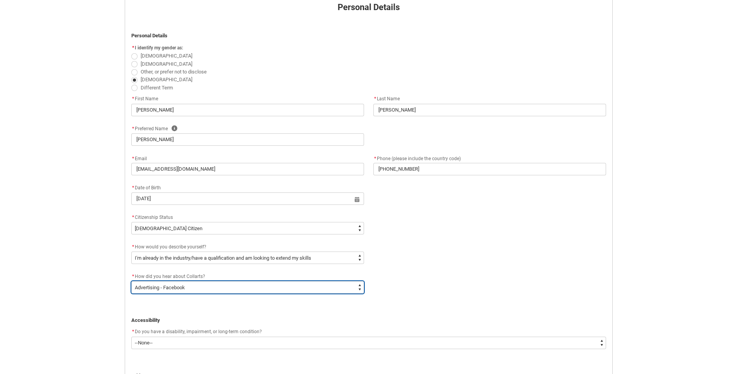
scroll to position [316, 0]
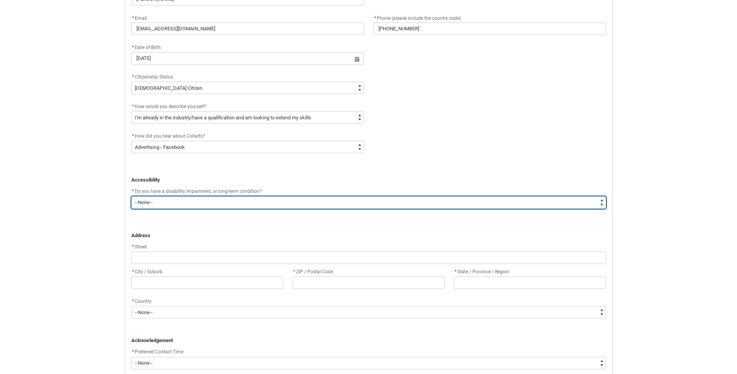
click at [150, 204] on select "--None-- Yes No" at bounding box center [368, 202] width 475 height 12
click at [131, 196] on select "--None-- Yes No" at bounding box center [368, 202] width 475 height 12
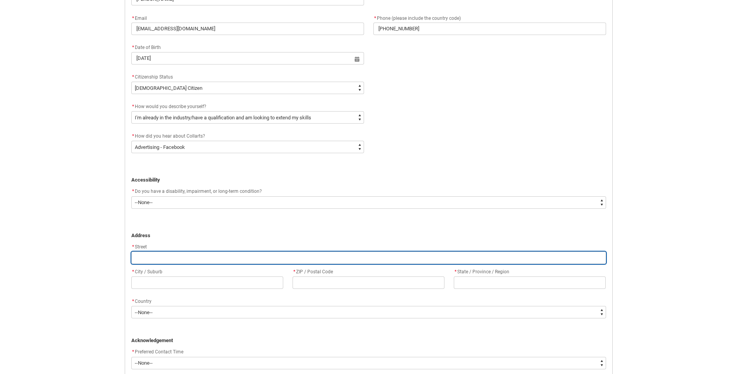
click at [158, 257] on input "REDU_Application_Form_for_Applicant flow" at bounding box center [368, 258] width 475 height 12
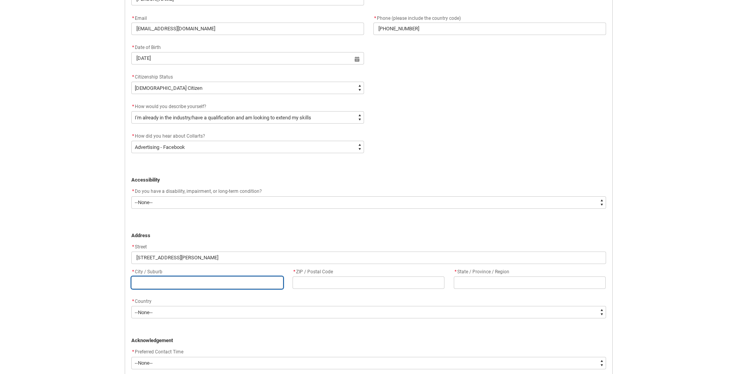
click at [171, 286] on input "REDU_Application_Form_for_Applicant flow" at bounding box center [207, 282] width 152 height 12
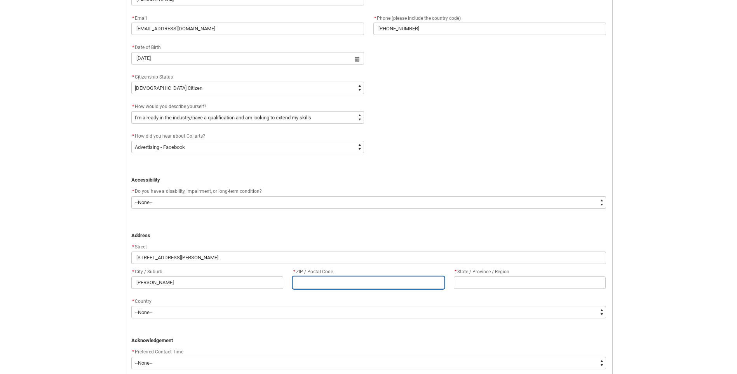
click at [304, 278] on input "REDU_Application_Form_for_Applicant flow" at bounding box center [369, 282] width 152 height 12
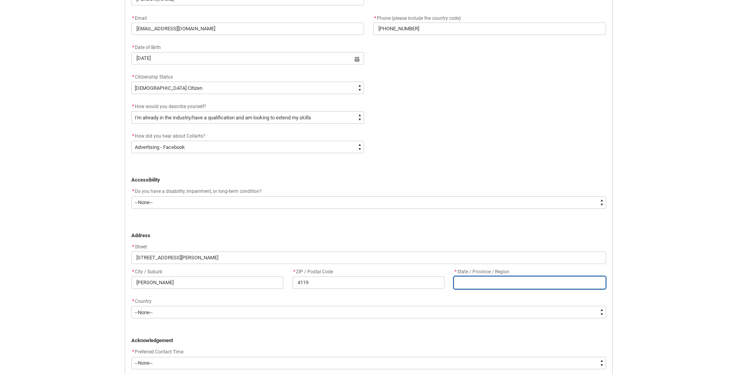
click at [537, 281] on input "REDU_Application_Form_for_Applicant flow" at bounding box center [530, 282] width 152 height 12
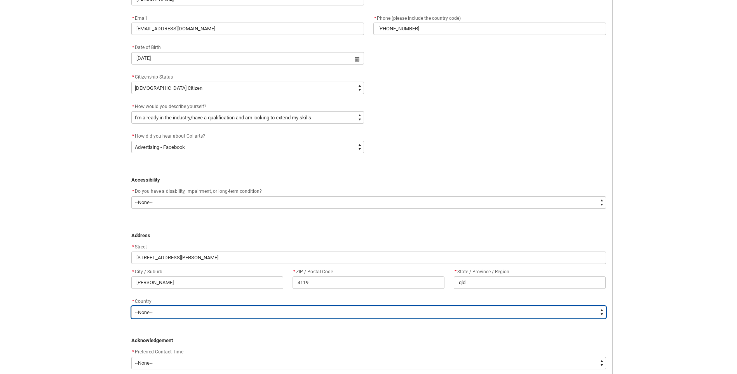
click at [239, 314] on select "--None-- [GEOGRAPHIC_DATA] ([GEOGRAPHIC_DATA]) [GEOGRAPHIC_DATA] [GEOGRAPHIC_DA…" at bounding box center [368, 312] width 475 height 12
click at [131, 306] on select "--None-- [GEOGRAPHIC_DATA] ([GEOGRAPHIC_DATA]) [GEOGRAPHIC_DATA] [GEOGRAPHIC_DA…" at bounding box center [368, 312] width 475 height 12
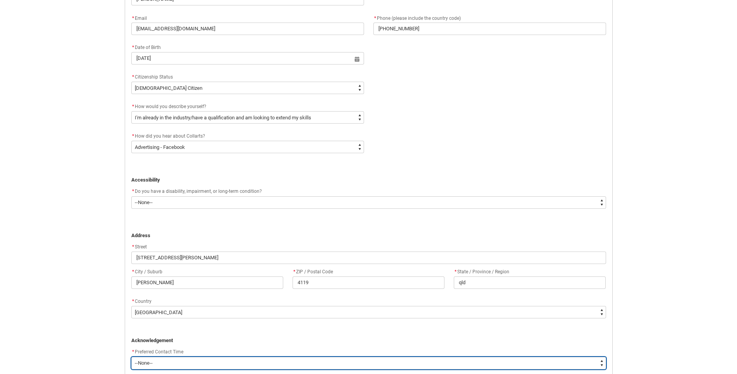
click at [173, 363] on select "--None-- Morning (9:00AM-12:00PM) Afternoon (12:00PM-5:00PM)" at bounding box center [368, 363] width 475 height 12
click at [131, 357] on select "--None-- Morning (9:00AM-12:00PM) Afternoon (12:00PM-5:00PM)" at bounding box center [368, 363] width 475 height 12
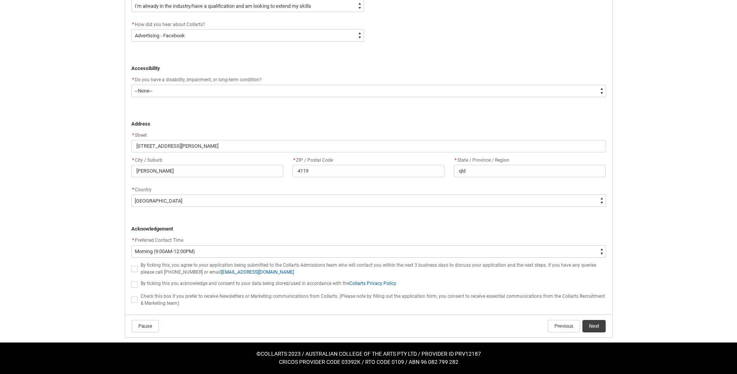
click at [135, 269] on span "REDU_Application_Form_for_Applicant flow" at bounding box center [134, 269] width 6 height 6
click at [131, 265] on input "REDU_Application_Form_for_Applicant flow" at bounding box center [131, 264] width 0 height 0
click at [137, 286] on span "REDU_Application_Form_for_Applicant flow" at bounding box center [134, 284] width 6 height 6
click at [131, 280] on input "REDU_Application_Form_for_Applicant flow" at bounding box center [131, 280] width 0 height 0
click at [136, 300] on span "REDU_Application_Form_for_Applicant flow" at bounding box center [134, 300] width 6 height 6
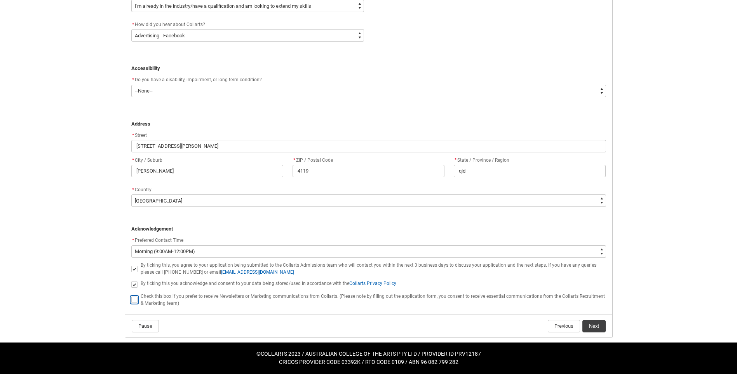
click at [131, 296] on input "REDU_Application_Form_for_Applicant flow" at bounding box center [131, 295] width 0 height 0
click at [594, 327] on button "Next" at bounding box center [594, 326] width 23 height 12
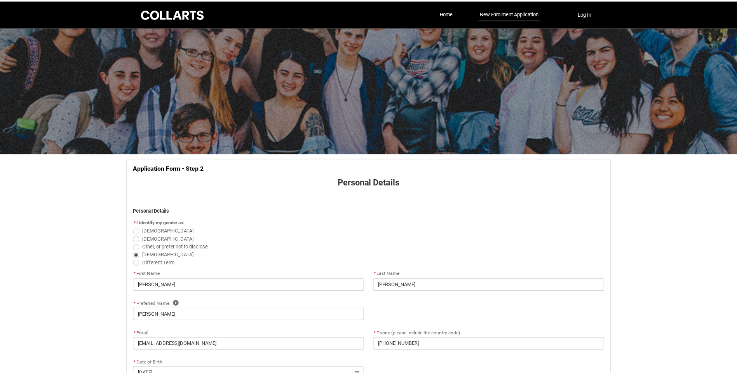
scroll to position [331, 0]
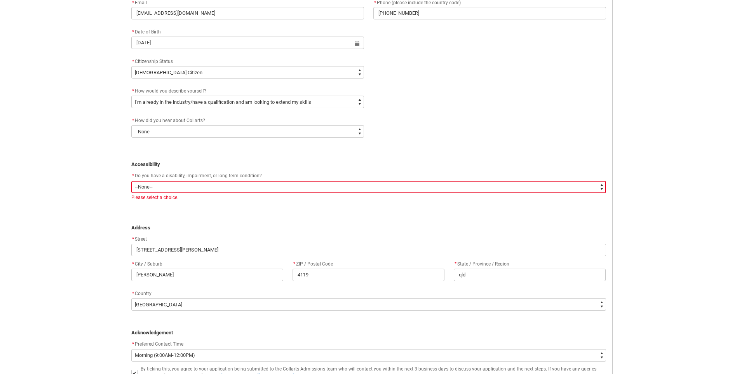
click at [187, 187] on select "--None-- Yes No" at bounding box center [368, 187] width 475 height 12
click at [131, 181] on select "--None-- Yes No" at bounding box center [368, 187] width 475 height 12
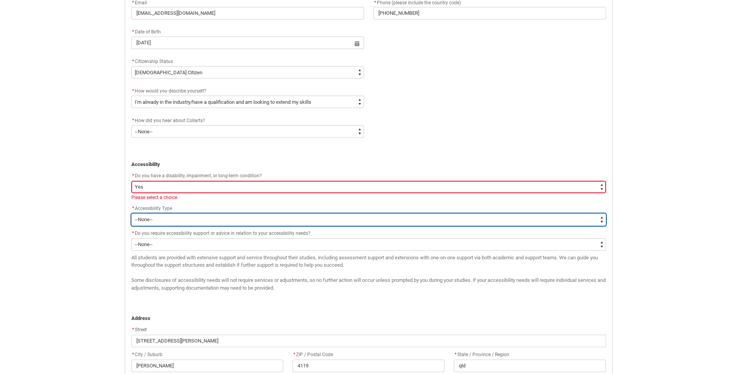
click at [154, 221] on select "--None-- Acquired [MEDICAL_DATA] [MEDICAL_DATA] / Deaf [MEDICAL_DATA] [MEDICAL_…" at bounding box center [368, 219] width 475 height 12
click at [131, 213] on select "--None-- Acquired [MEDICAL_DATA] [MEDICAL_DATA] / Deaf [MEDICAL_DATA] [MEDICAL_…" at bounding box center [368, 219] width 475 height 12
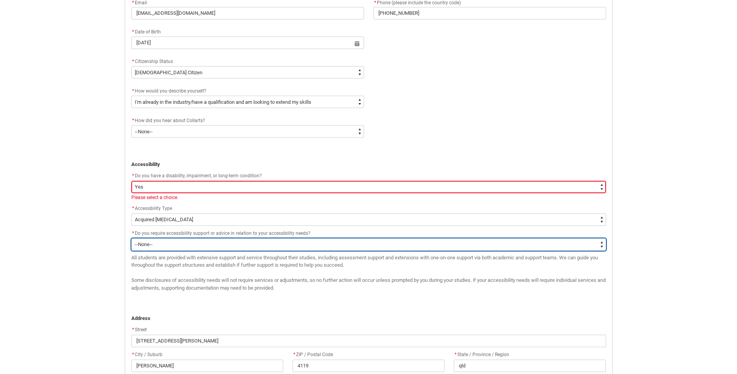
click at [192, 243] on select "--None-- Yes No" at bounding box center [368, 244] width 475 height 12
click at [131, 238] on select "--None-- Yes No" at bounding box center [368, 244] width 475 height 12
click at [164, 247] on select "--None-- Yes No" at bounding box center [368, 244] width 475 height 12
click at [131, 238] on select "--None-- Yes No" at bounding box center [368, 244] width 475 height 12
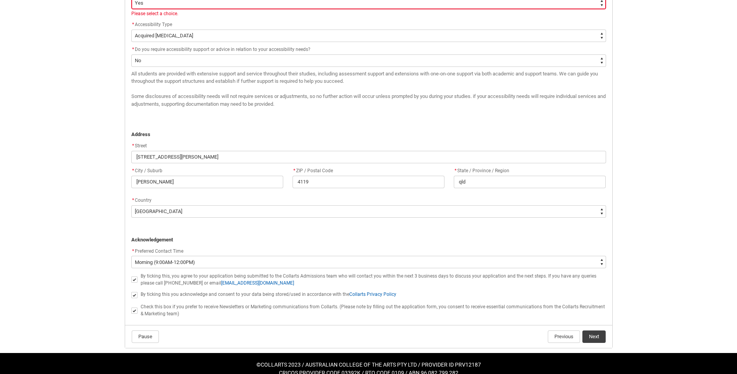
scroll to position [515, 0]
click at [593, 337] on button "Next" at bounding box center [594, 337] width 23 height 12
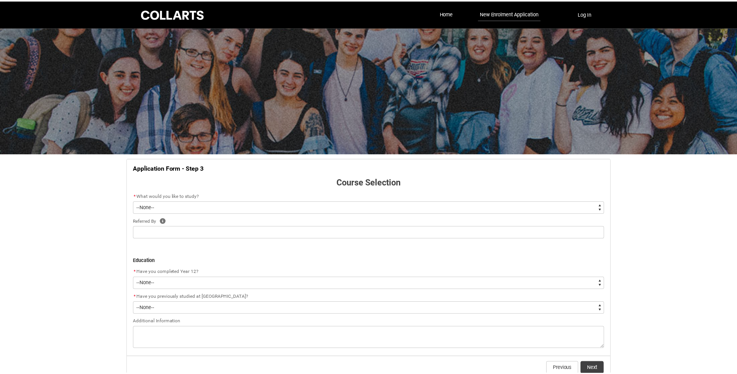
scroll to position [42, 0]
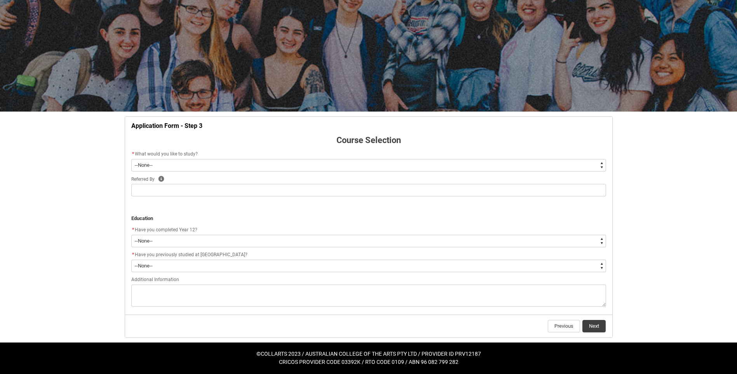
click at [293, 168] on select "--None-- Diploma Bachelor Post Graduate" at bounding box center [368, 165] width 475 height 12
